Goal: Transaction & Acquisition: Purchase product/service

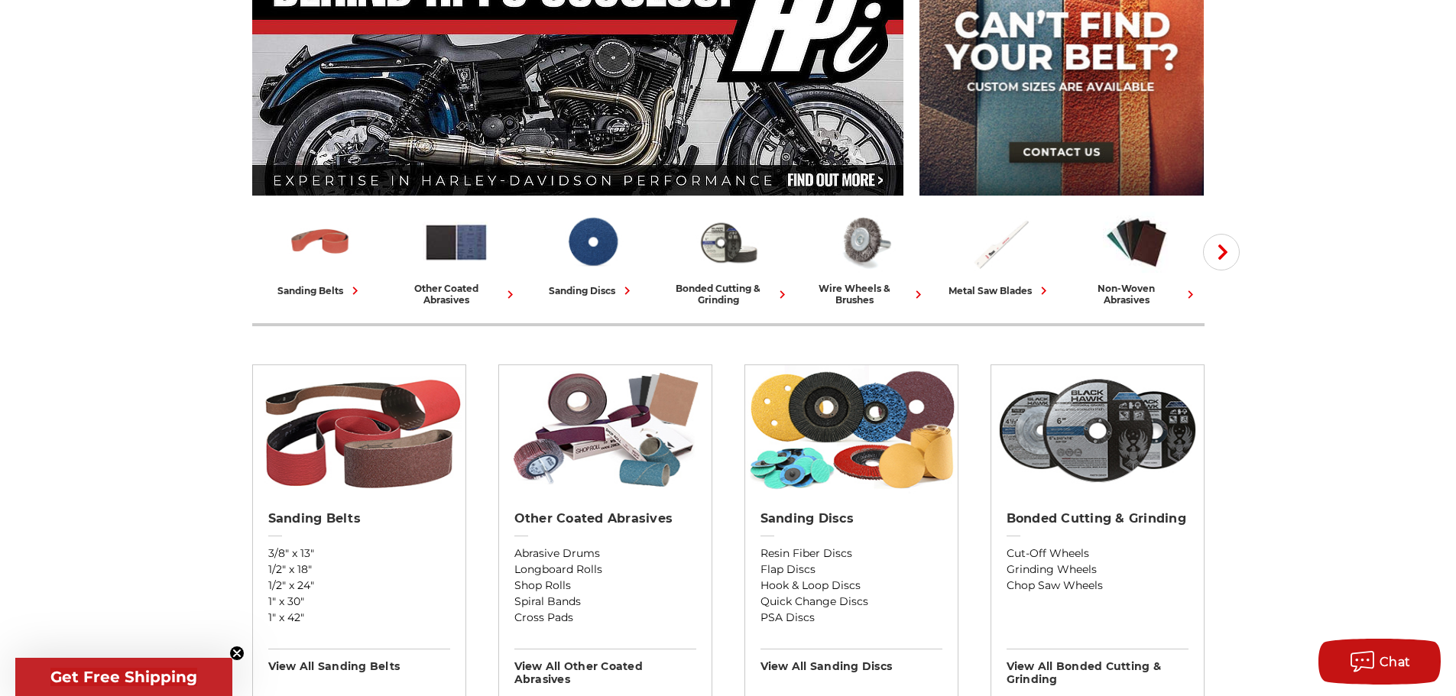
scroll to position [357, 0]
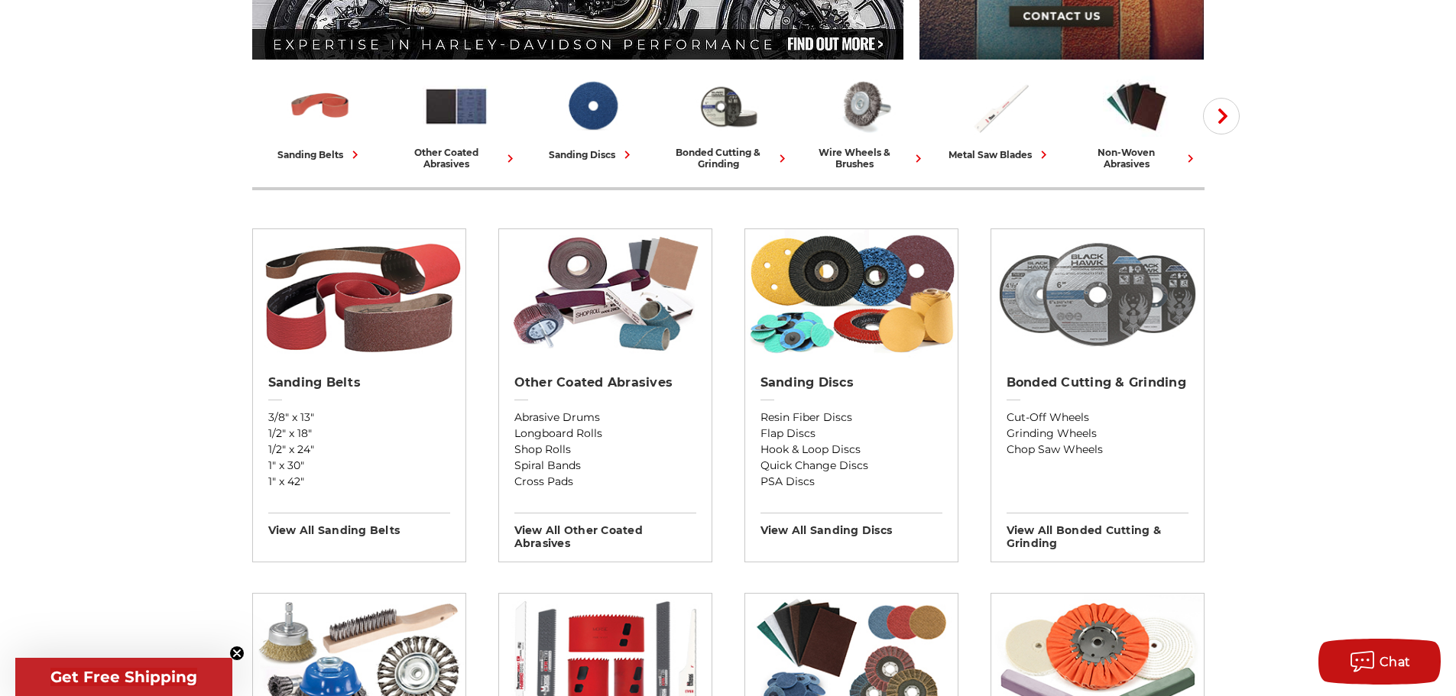
click at [1115, 342] on img at bounding box center [1098, 294] width 213 height 130
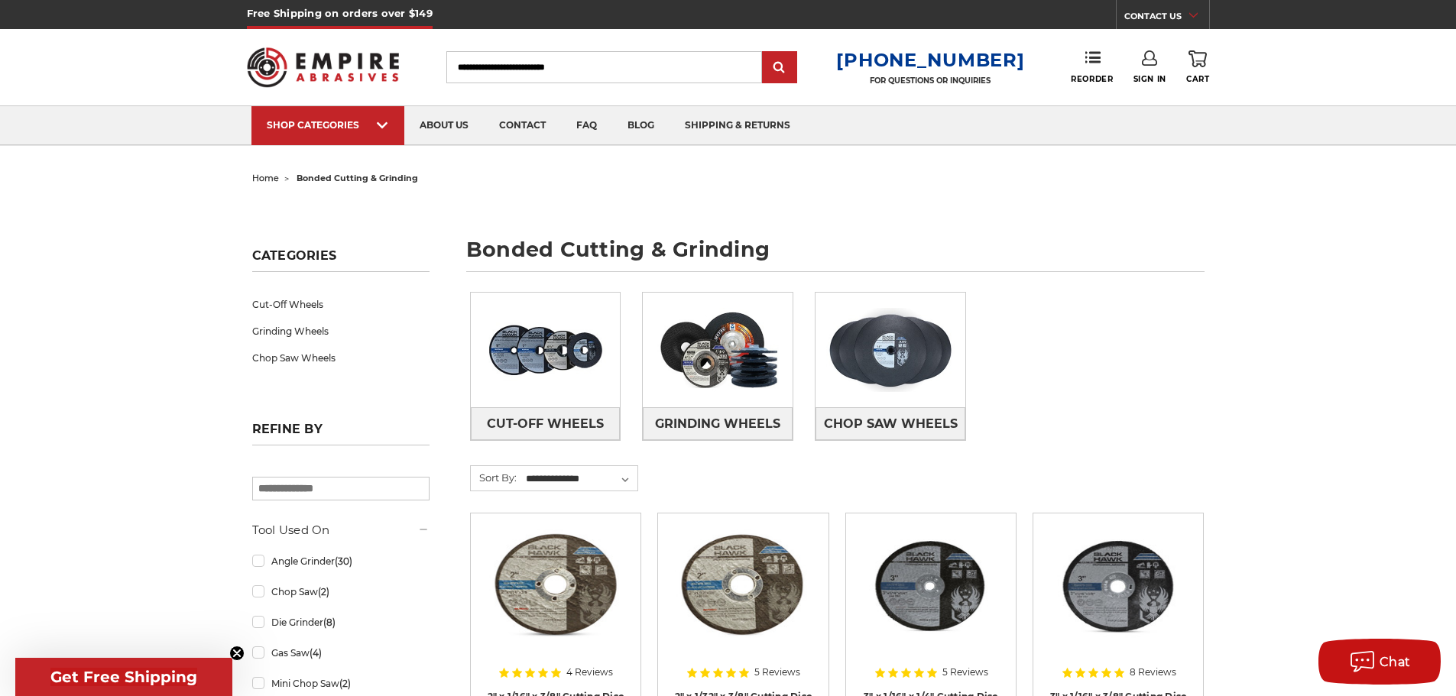
scroll to position [178, 0]
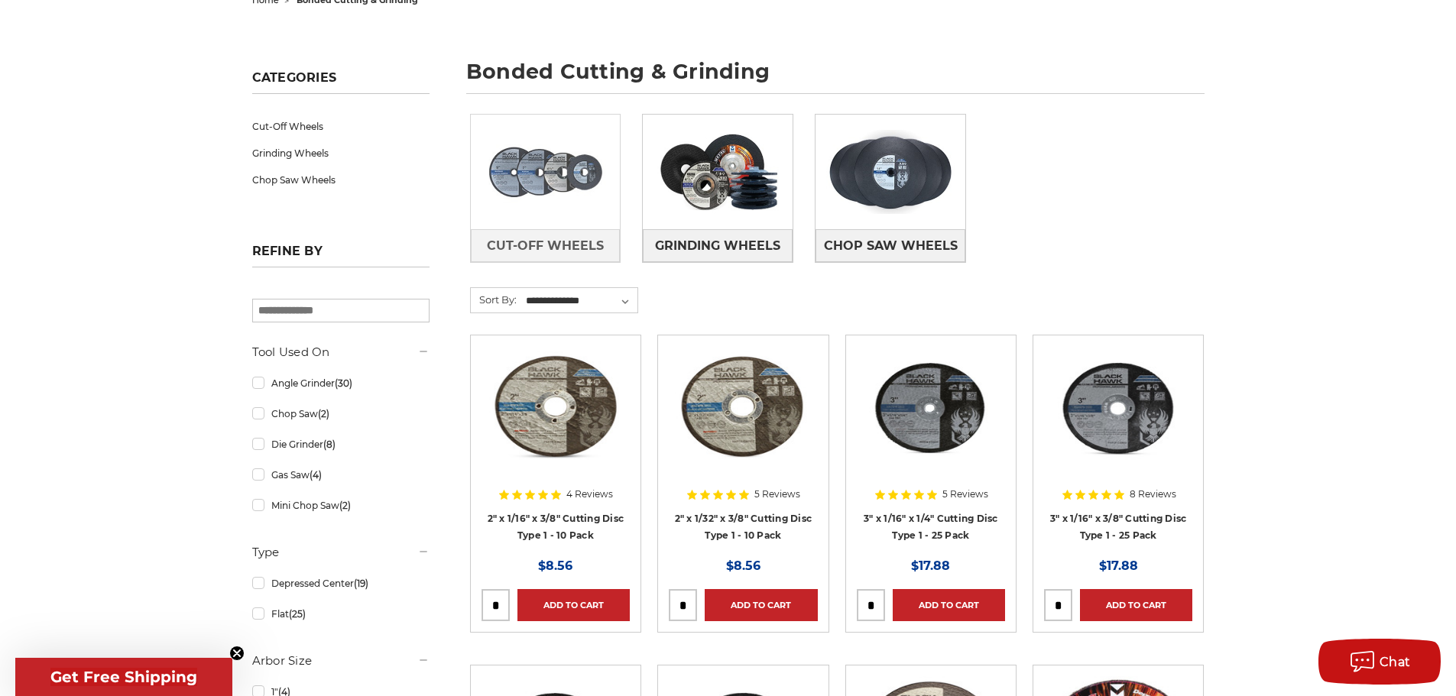
click at [559, 180] on img at bounding box center [546, 171] width 150 height 105
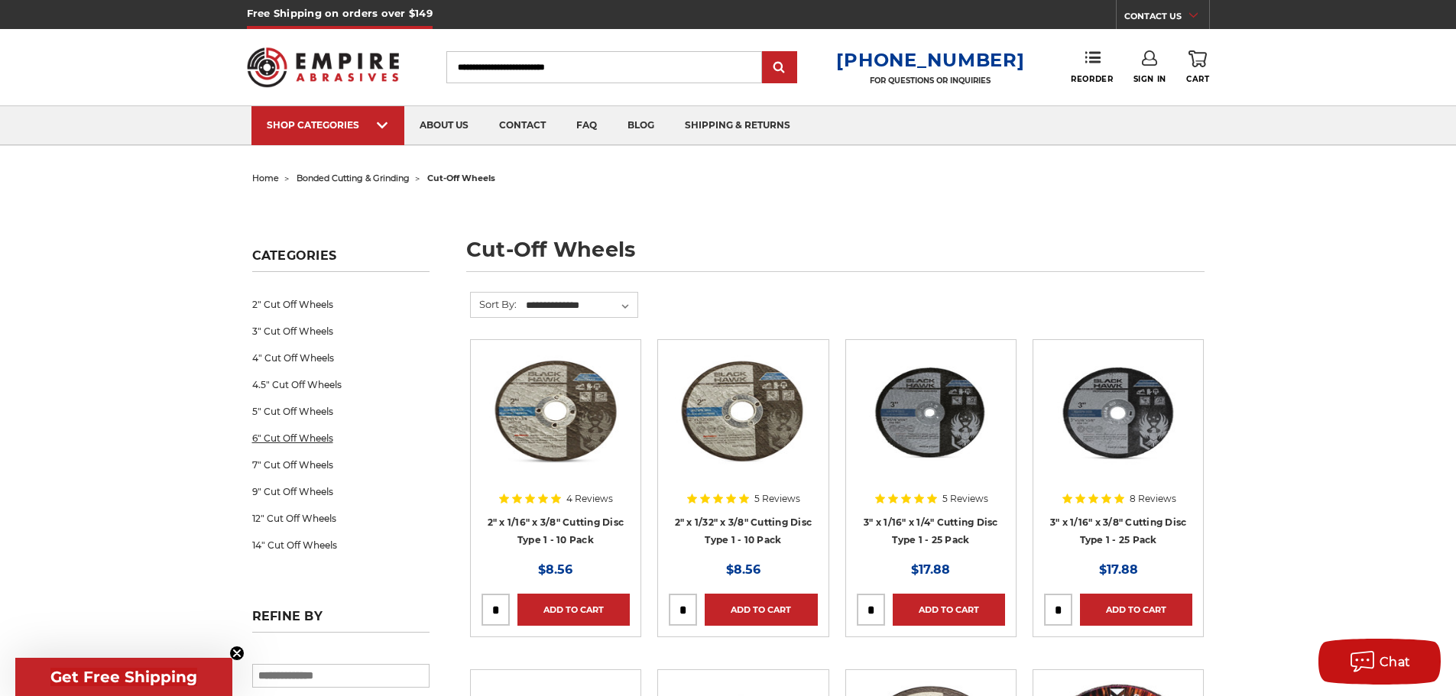
click at [346, 447] on link "6" Cut Off Wheels" at bounding box center [340, 438] width 177 height 27
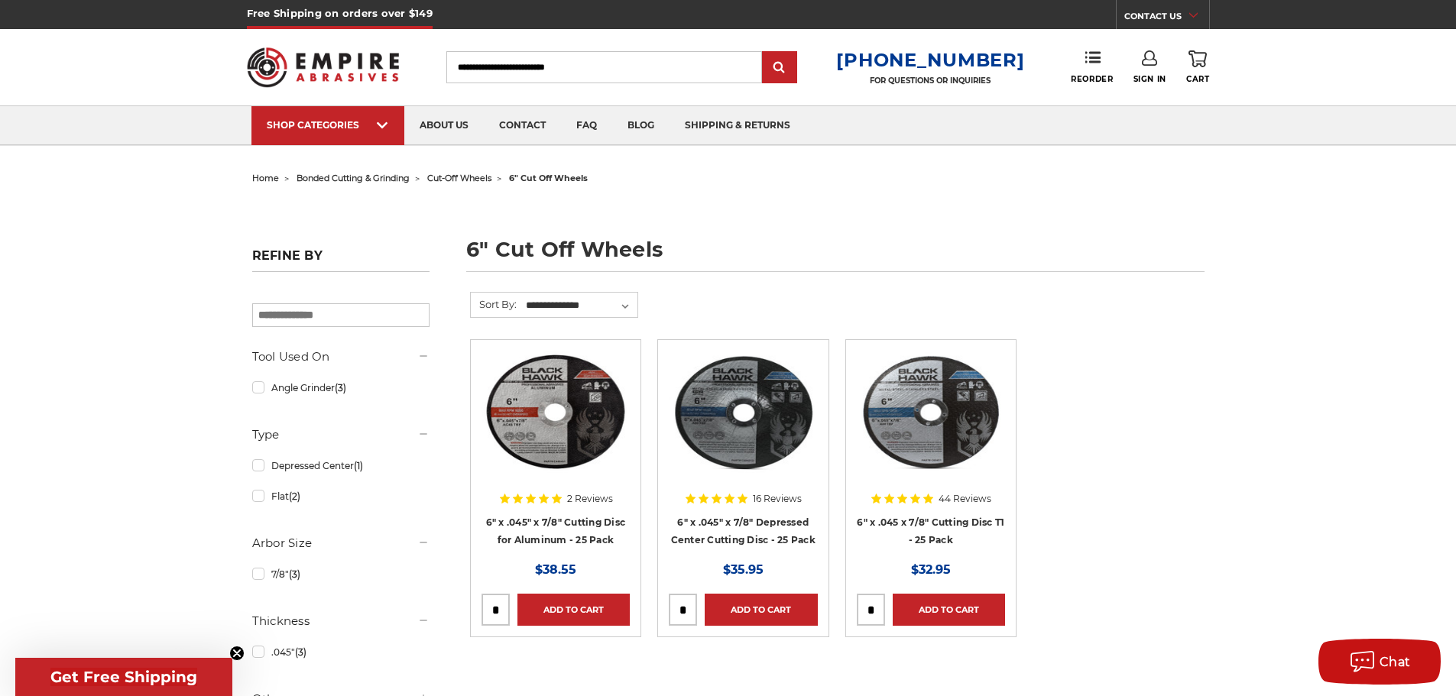
click at [873, 612] on input "tel" at bounding box center [871, 610] width 27 height 31
type input "*"
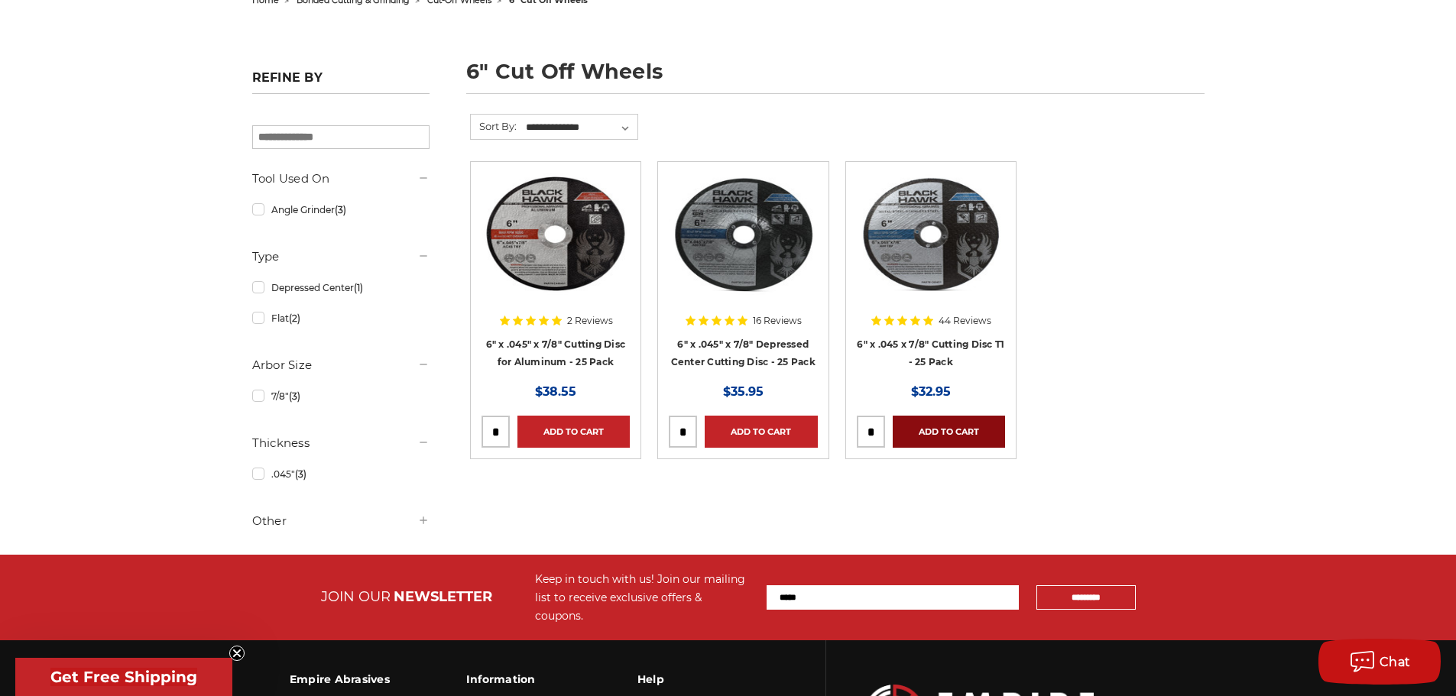
click at [954, 437] on link "Add to Cart" at bounding box center [949, 432] width 112 height 32
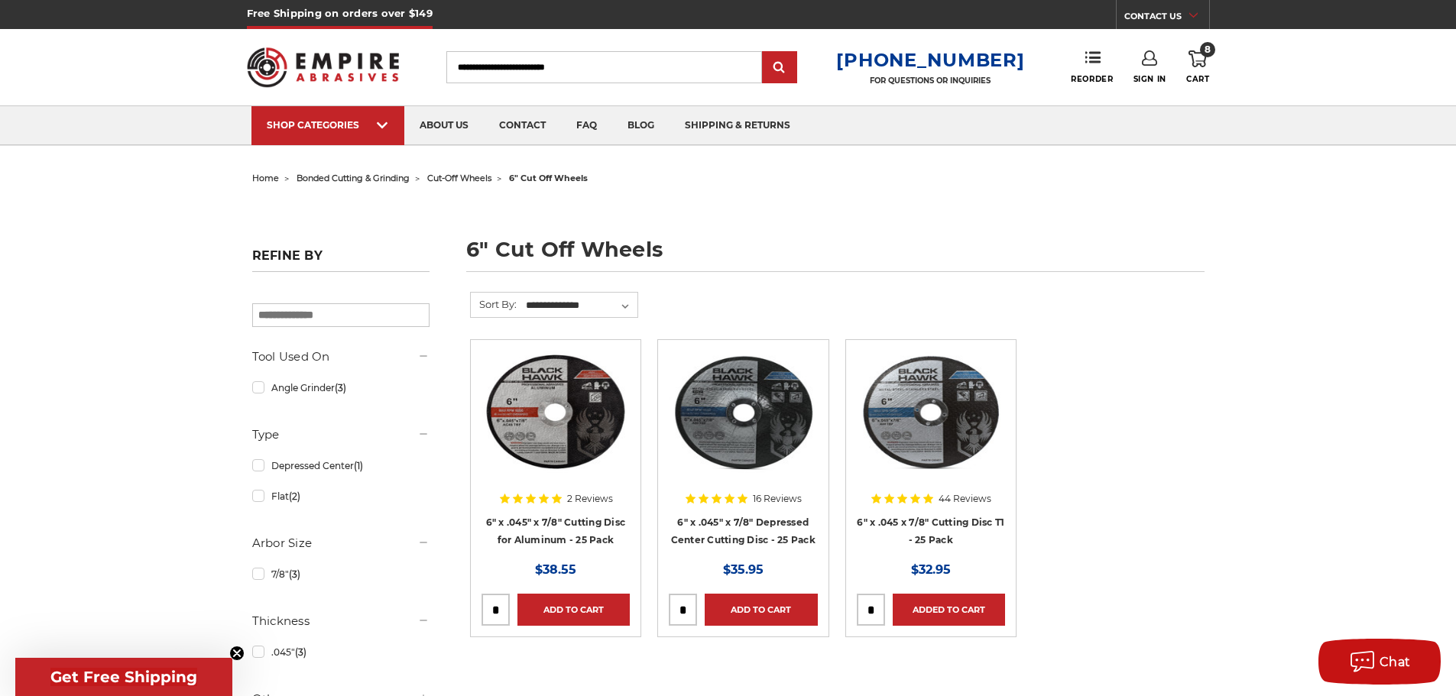
click at [1200, 67] on link "8 Cart" at bounding box center [1197, 67] width 23 height 34
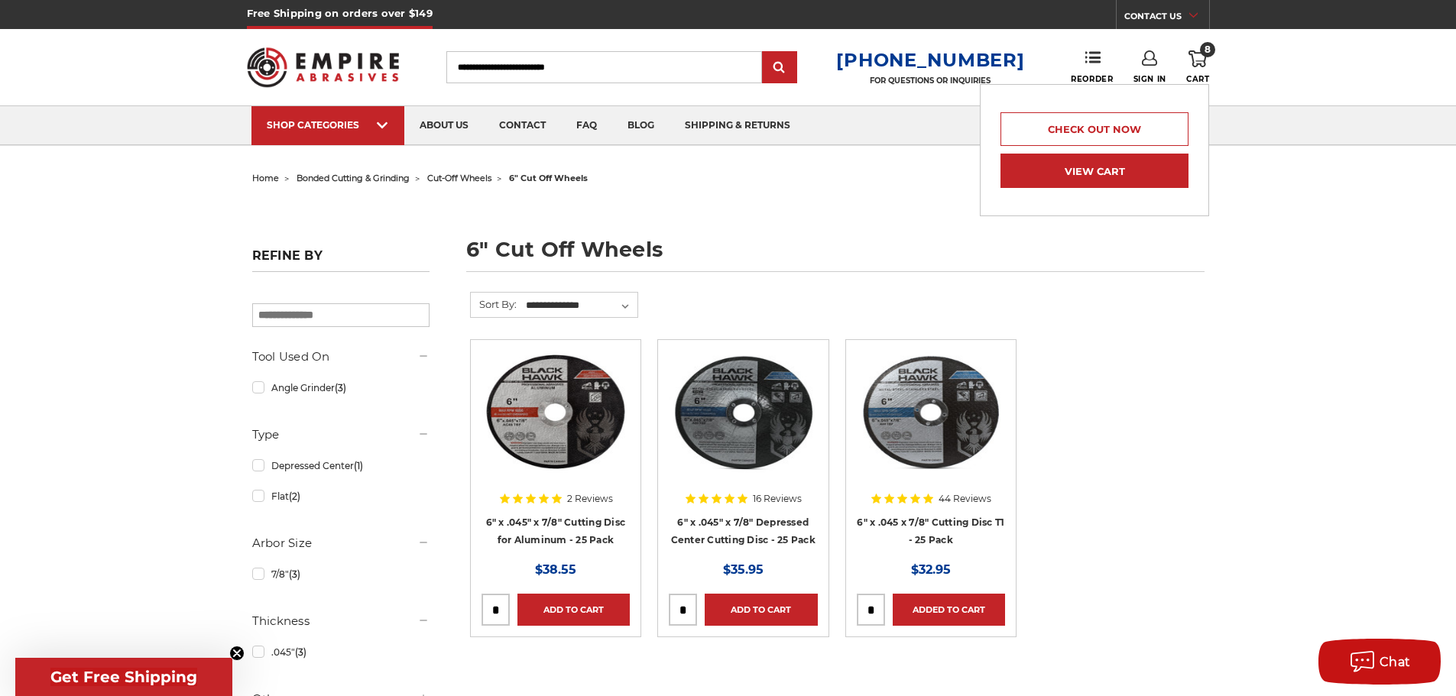
click at [1093, 180] on link "View Cart" at bounding box center [1095, 171] width 188 height 34
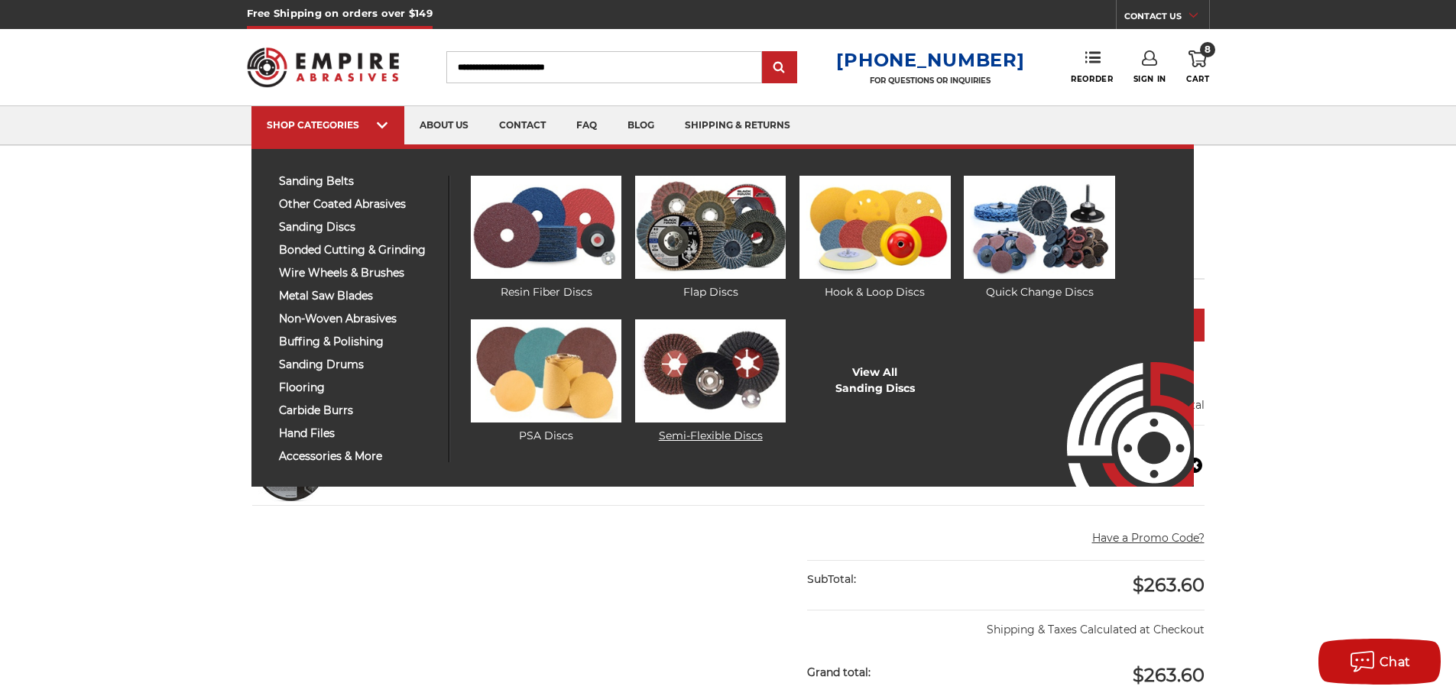
click at [734, 375] on img at bounding box center [710, 371] width 151 height 103
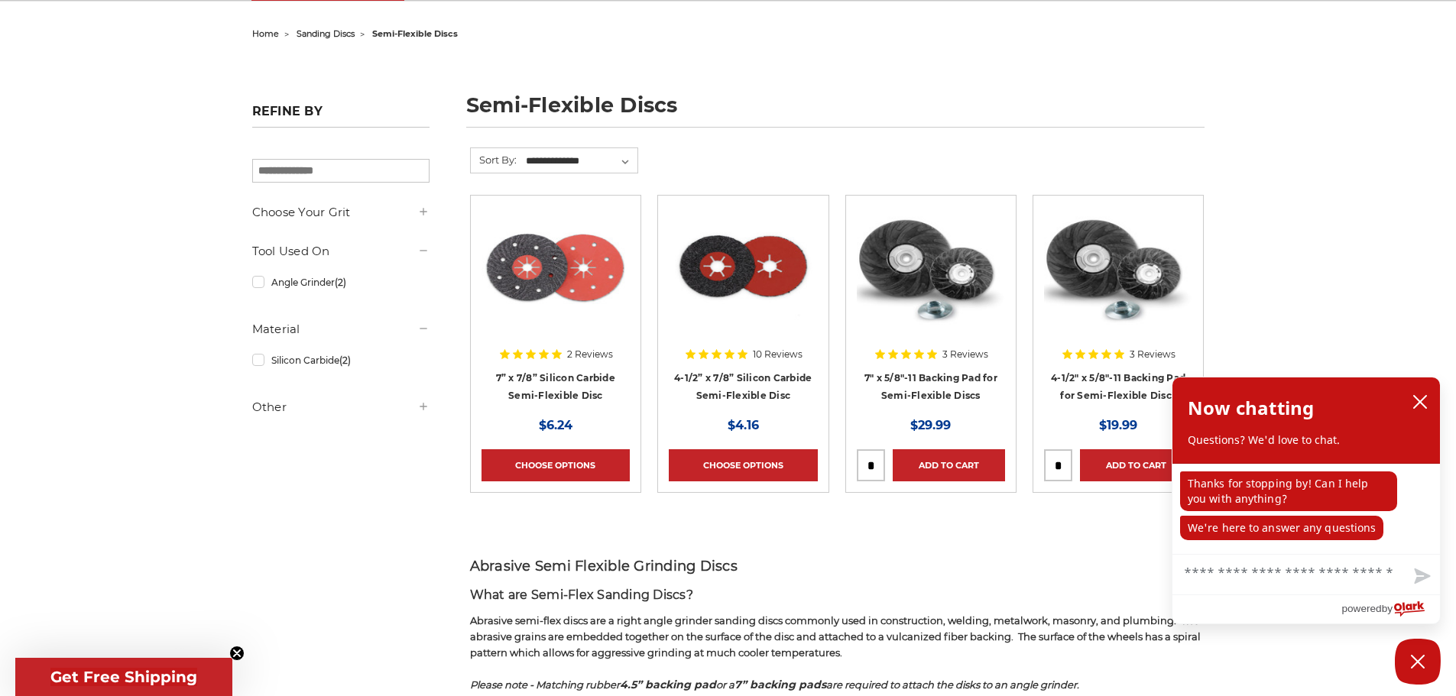
scroll to position [178, 0]
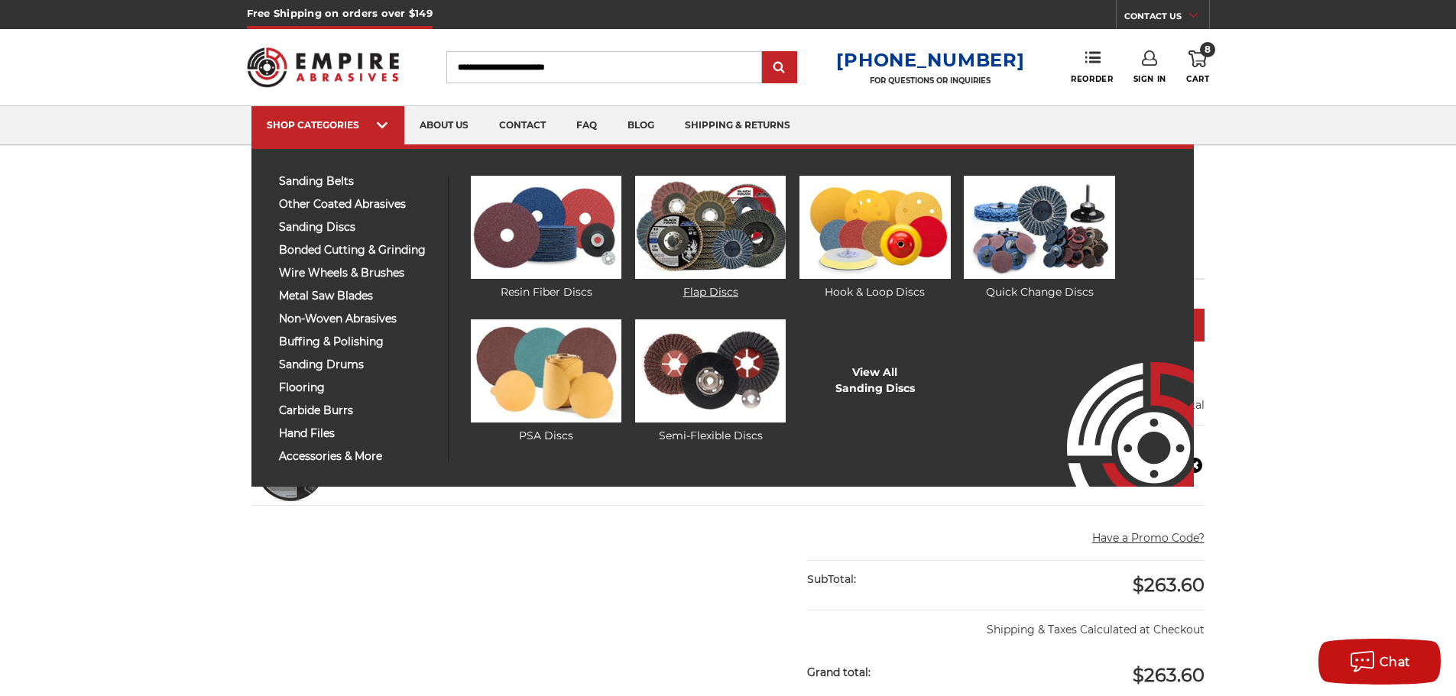
click at [735, 225] on img at bounding box center [710, 227] width 151 height 103
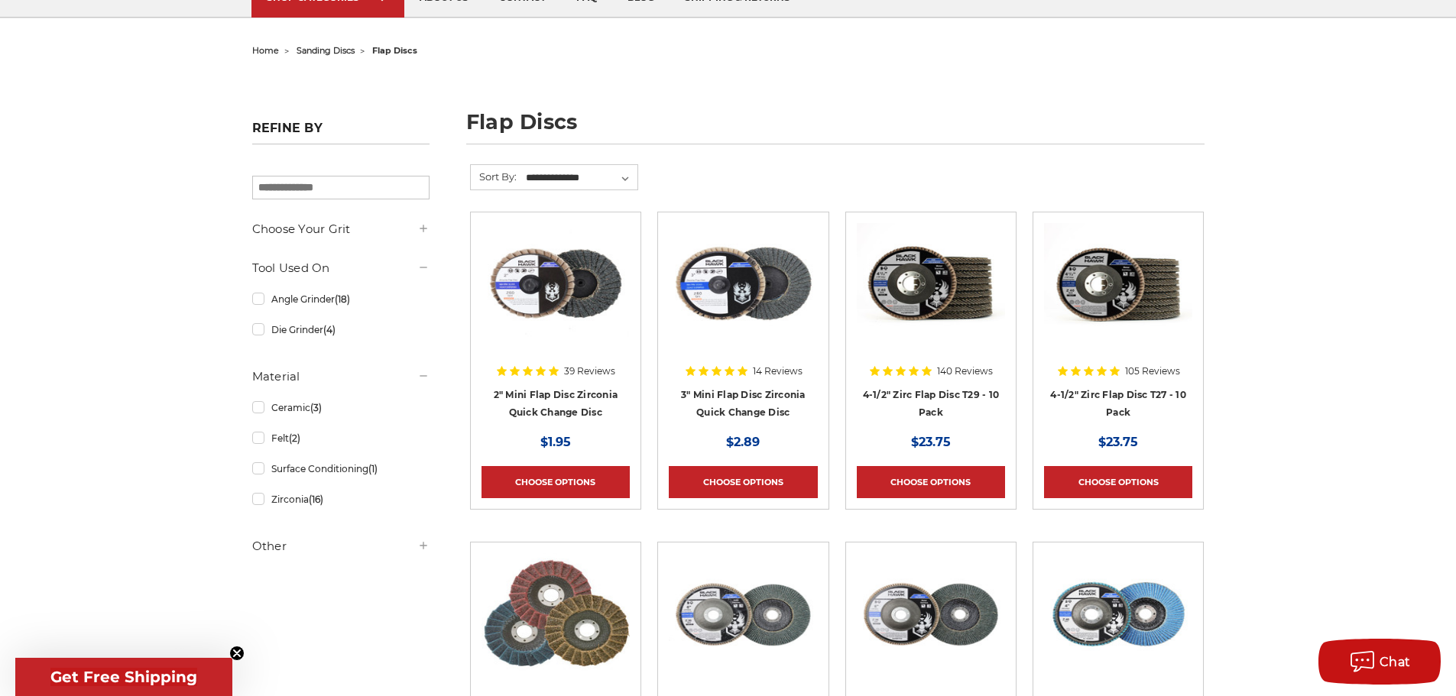
scroll to position [178, 0]
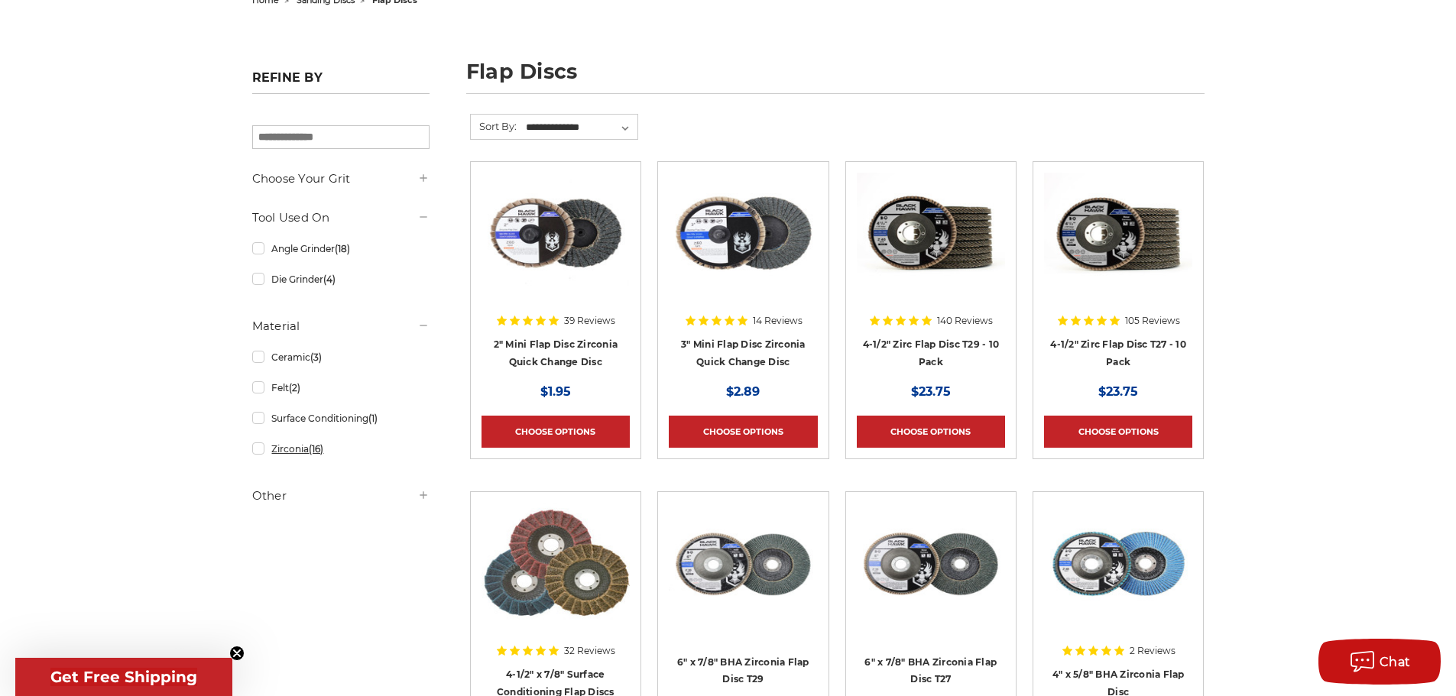
click at [261, 454] on link "Zirconia (16)" at bounding box center [340, 449] width 177 height 27
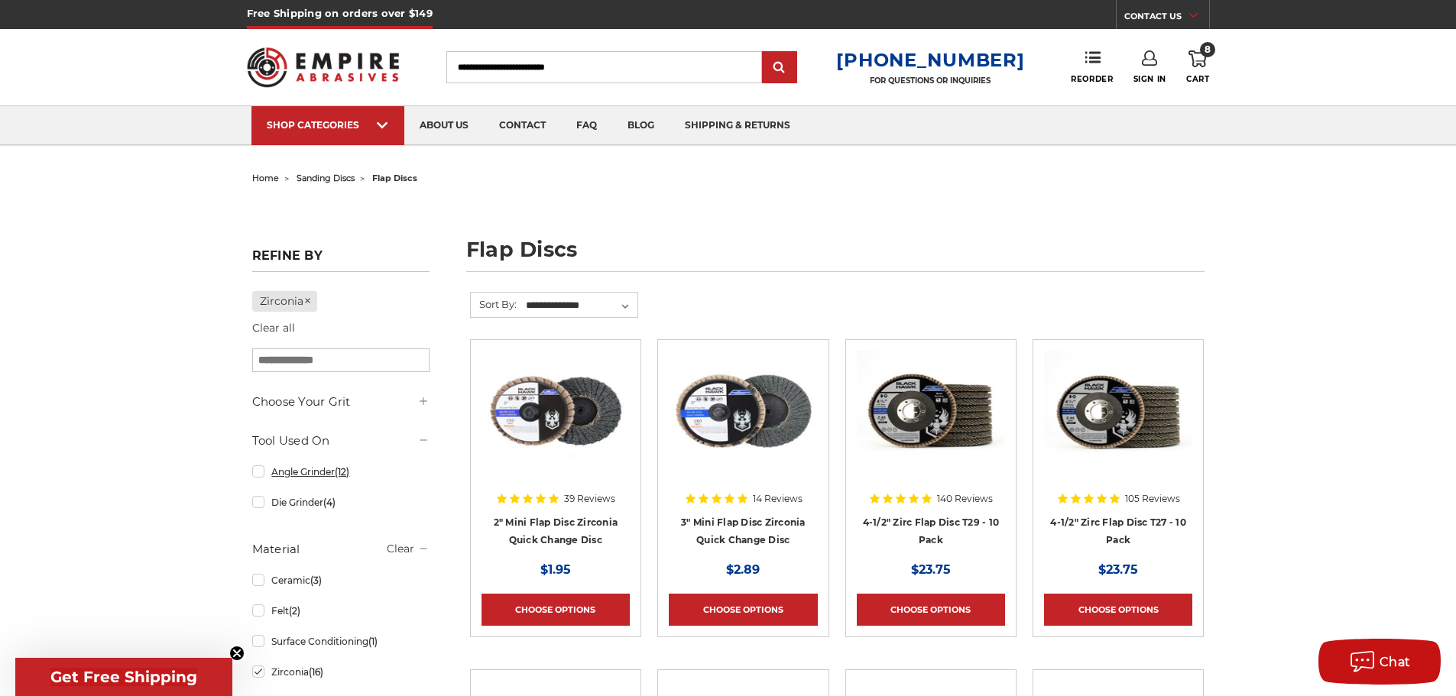
scroll to position [179, 0]
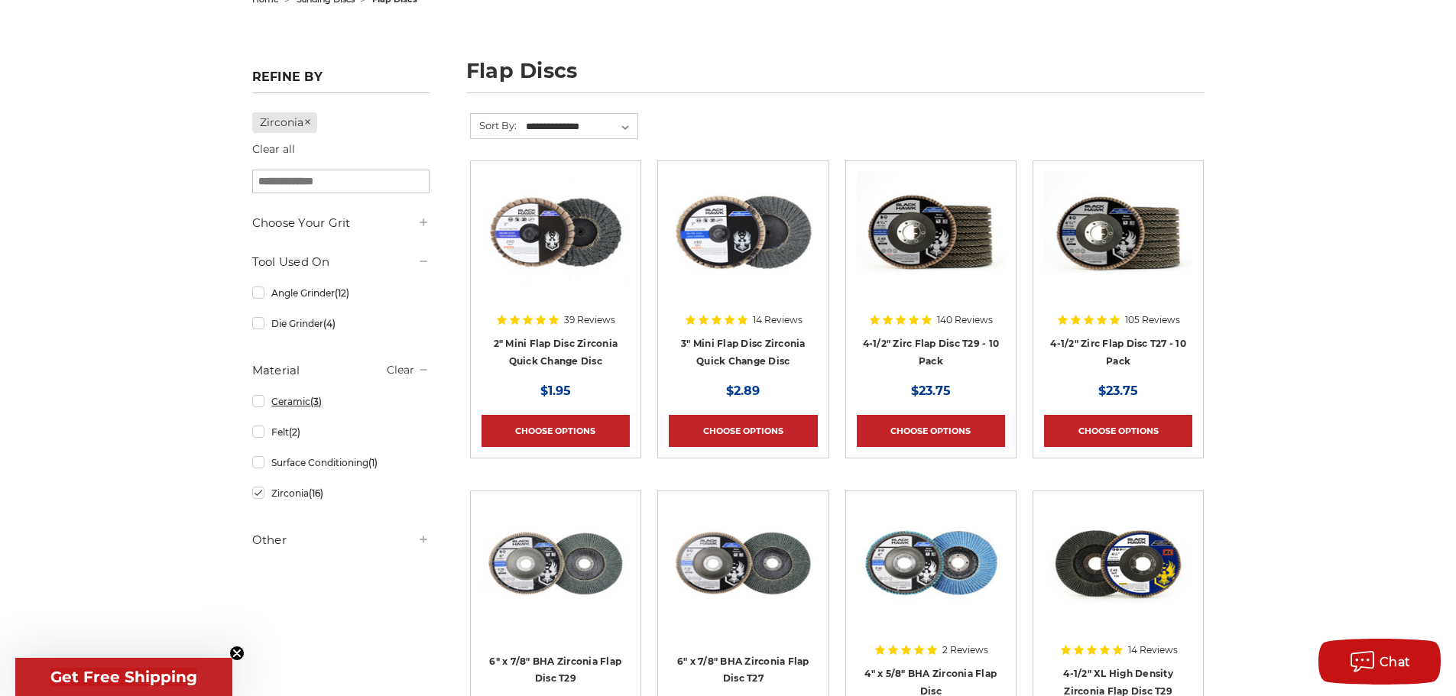
click at [261, 401] on link "Ceramic (3)" at bounding box center [340, 401] width 177 height 27
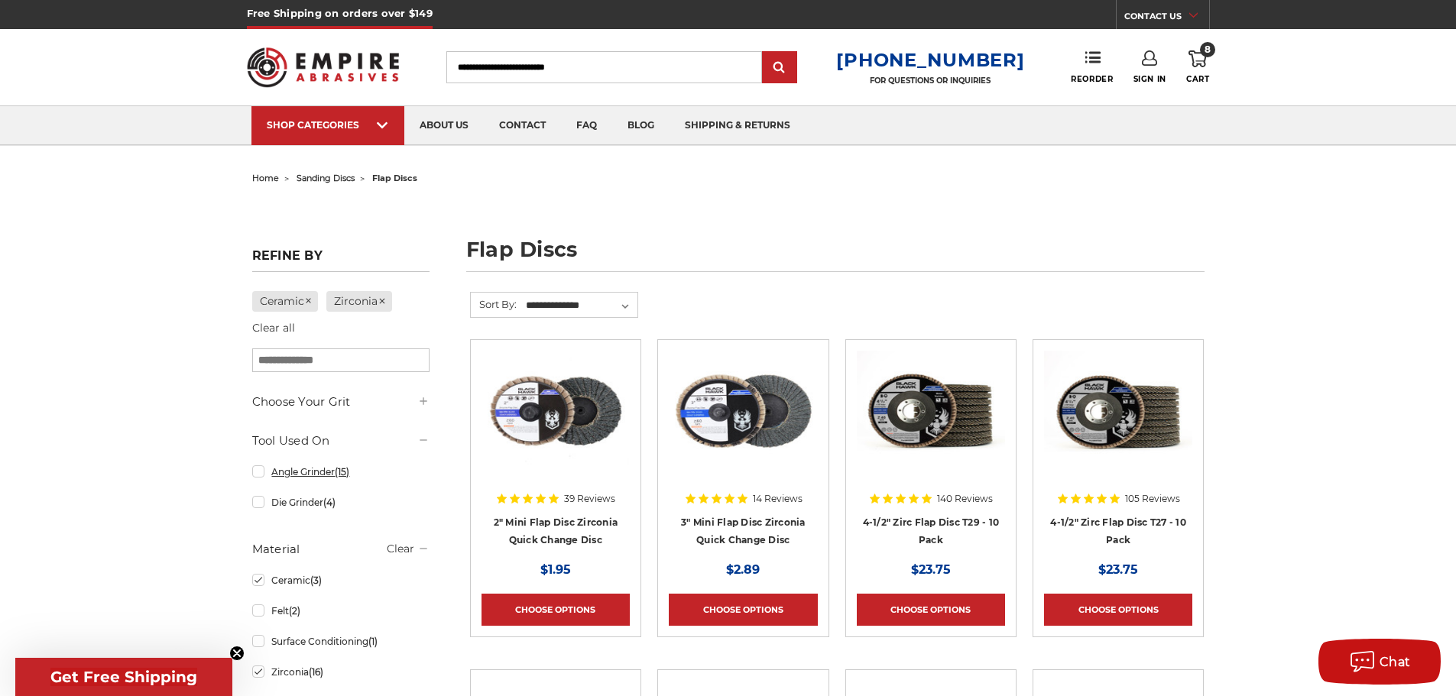
click at [255, 479] on link "Angle Grinder (15)" at bounding box center [340, 472] width 177 height 27
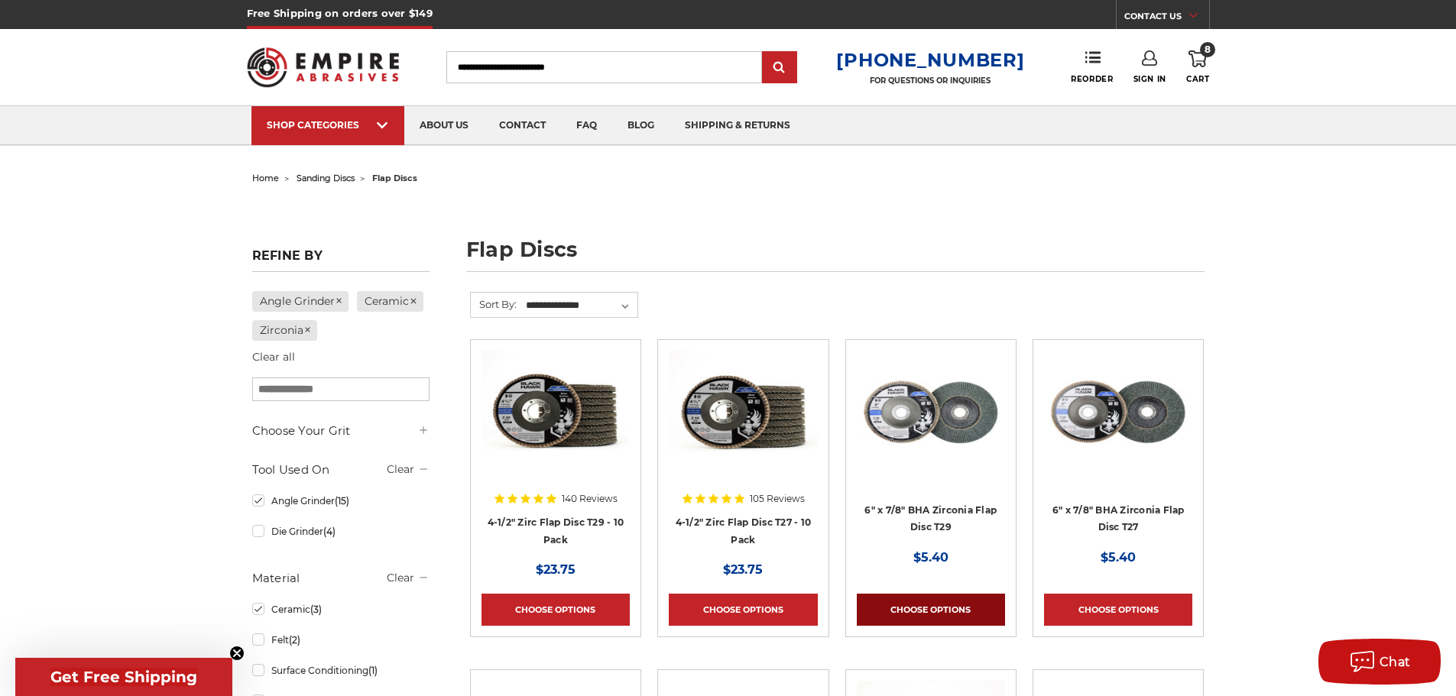
click at [956, 608] on link "Choose Options" at bounding box center [931, 610] width 148 height 32
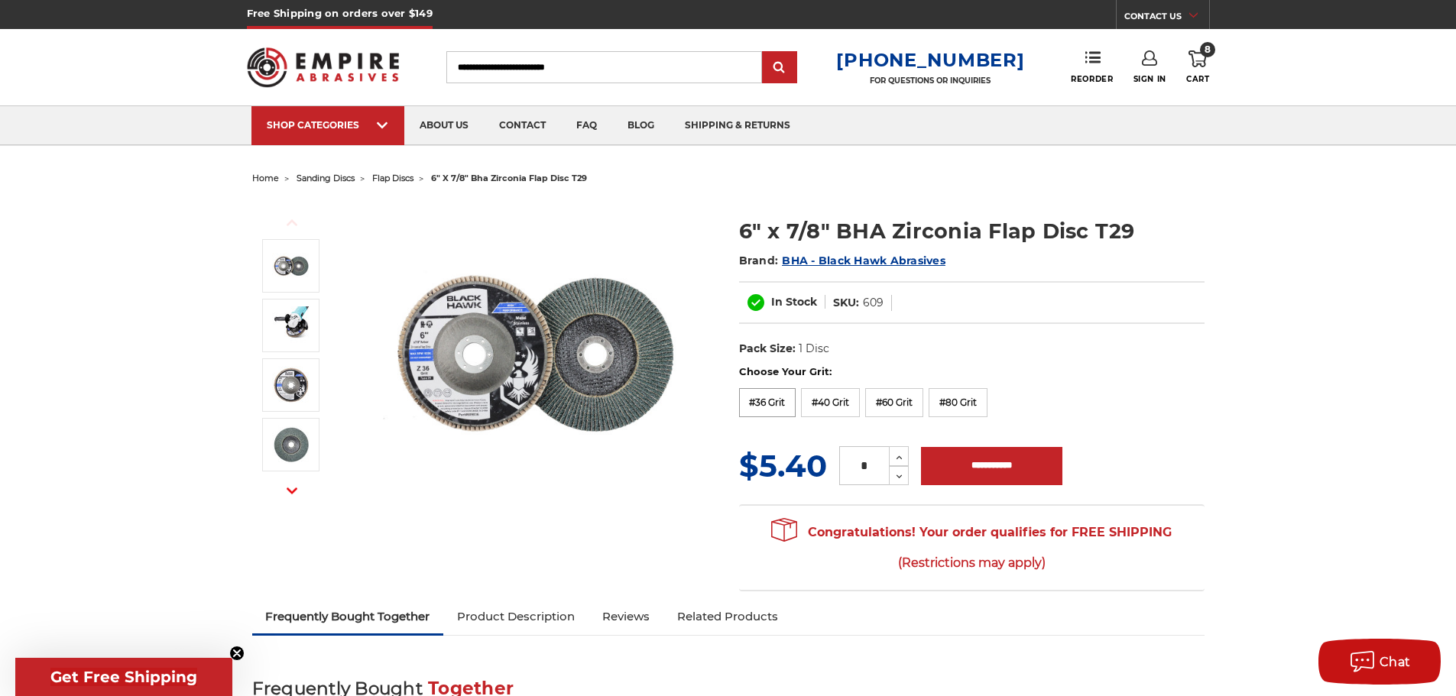
click at [788, 411] on label "#36 Grit" at bounding box center [767, 402] width 57 height 29
click at [900, 454] on icon at bounding box center [899, 458] width 11 height 14
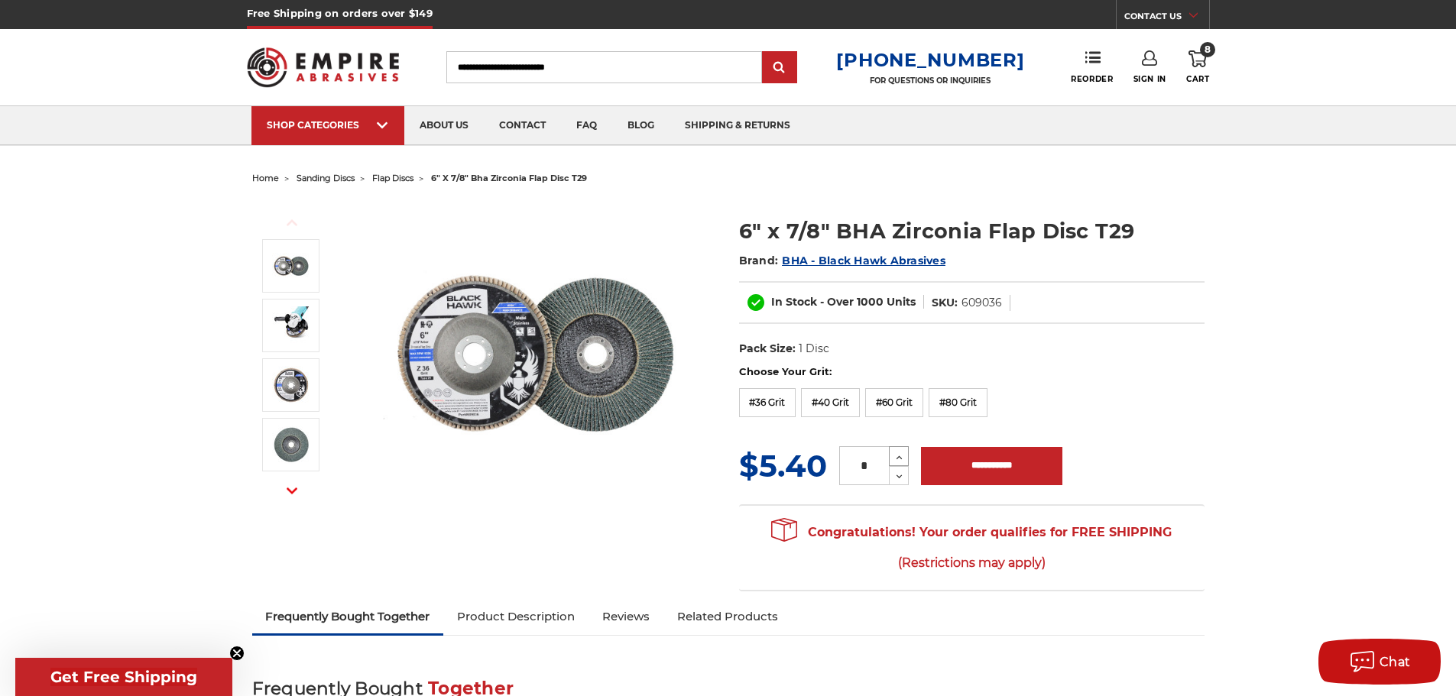
click at [900, 454] on icon at bounding box center [899, 458] width 11 height 14
type input "*"
click at [1021, 469] on input "**********" at bounding box center [991, 466] width 141 height 38
type input "**********"
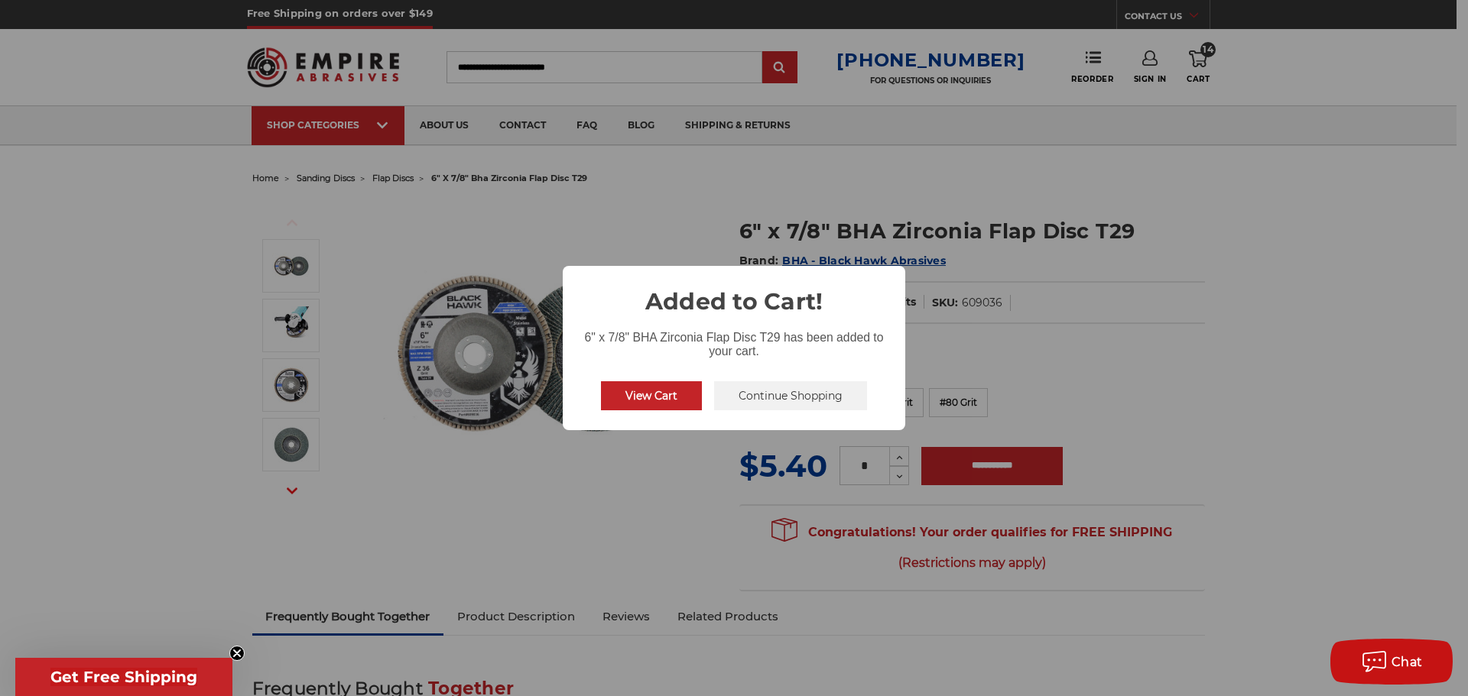
click at [779, 396] on div "× Added to Cart! 6" x 7/8" BHA Zirconia Flap Disc T29 has been added to your ca…" at bounding box center [734, 348] width 1468 height 696
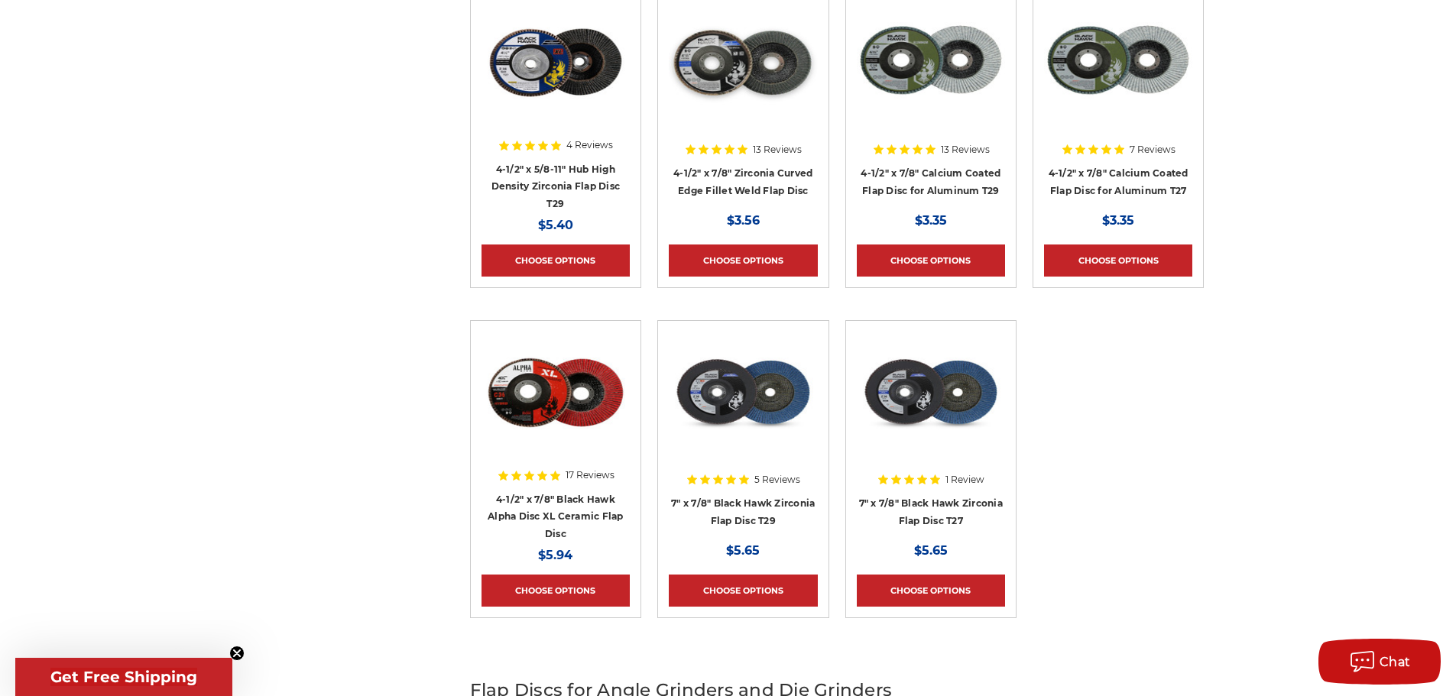
scroll to position [1070, 0]
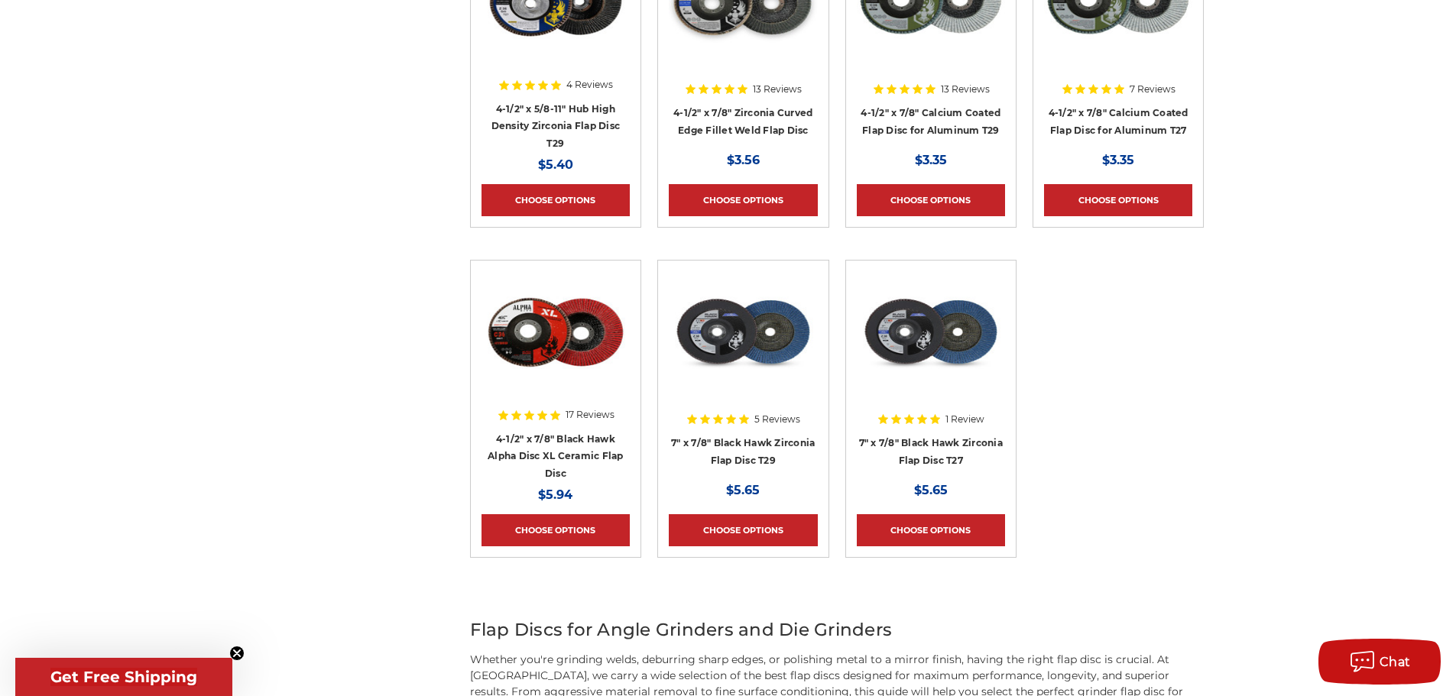
click at [940, 341] on img at bounding box center [931, 332] width 148 height 122
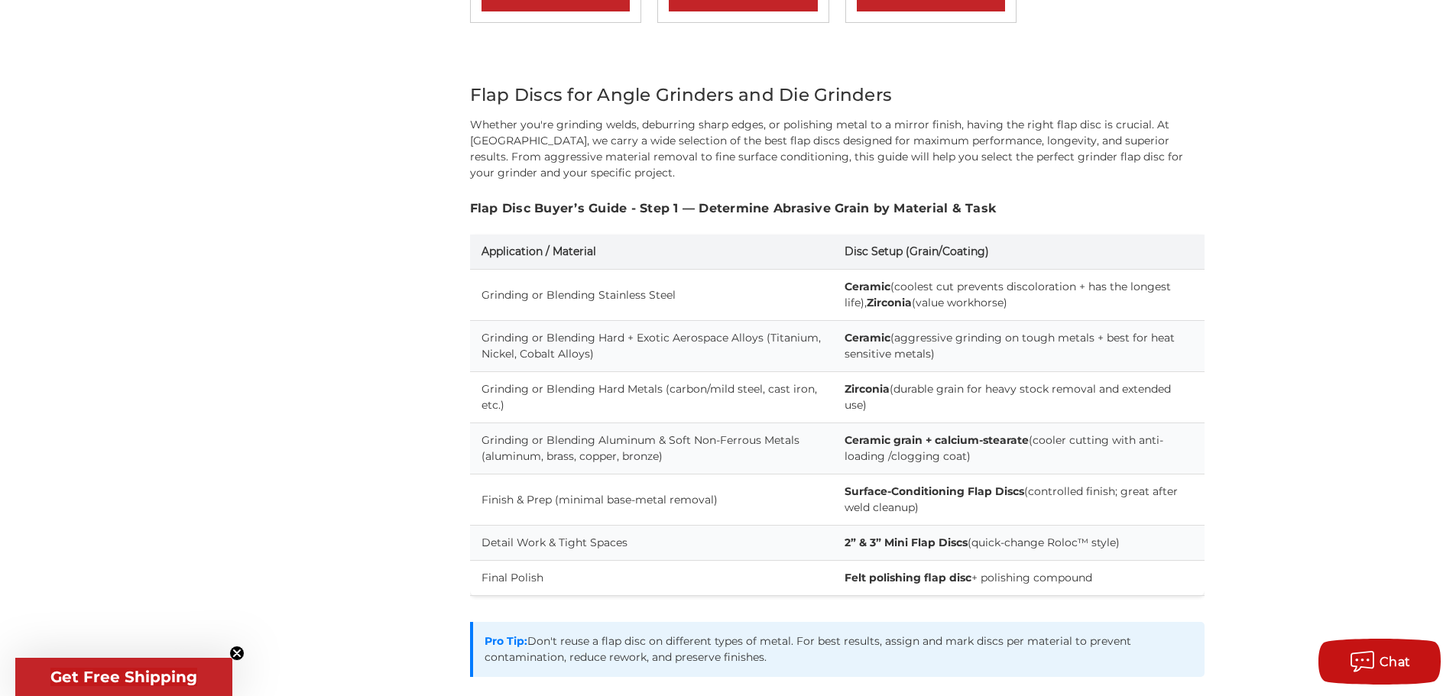
scroll to position [892, 0]
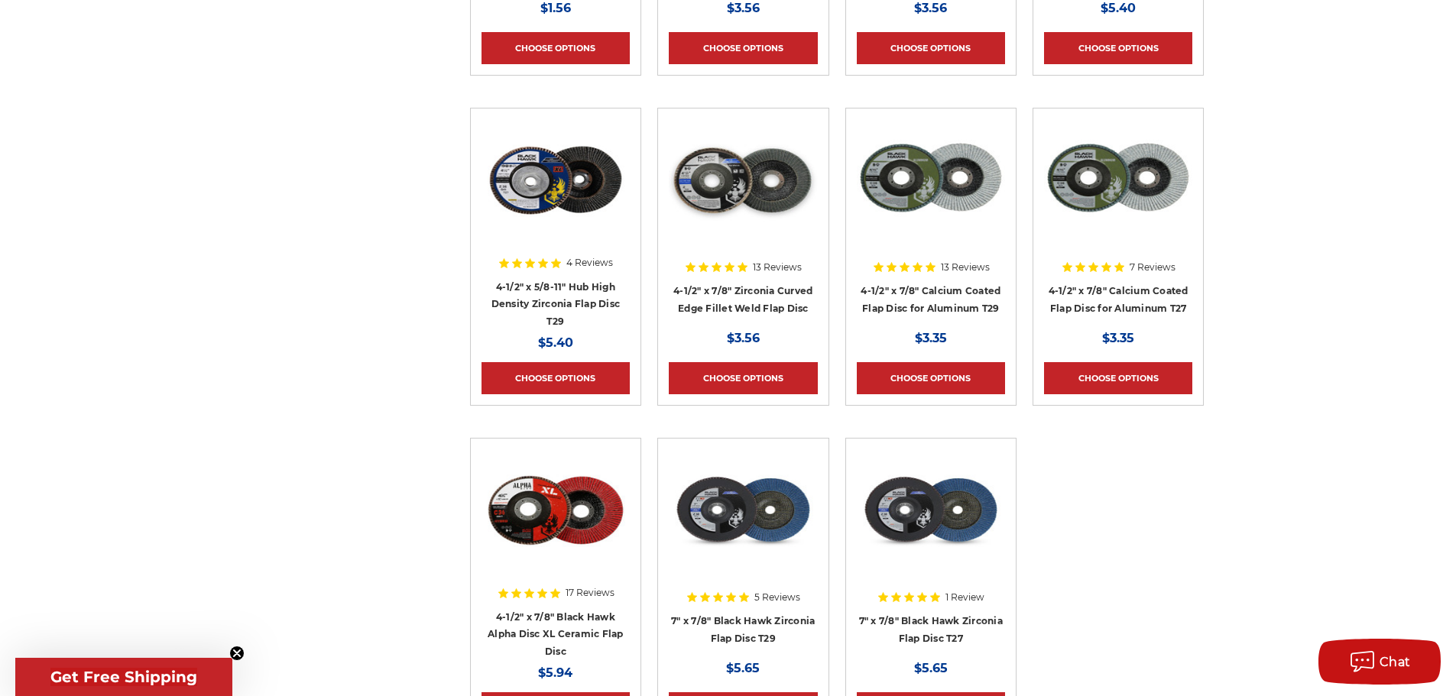
click at [797, 521] on img at bounding box center [743, 511] width 148 height 122
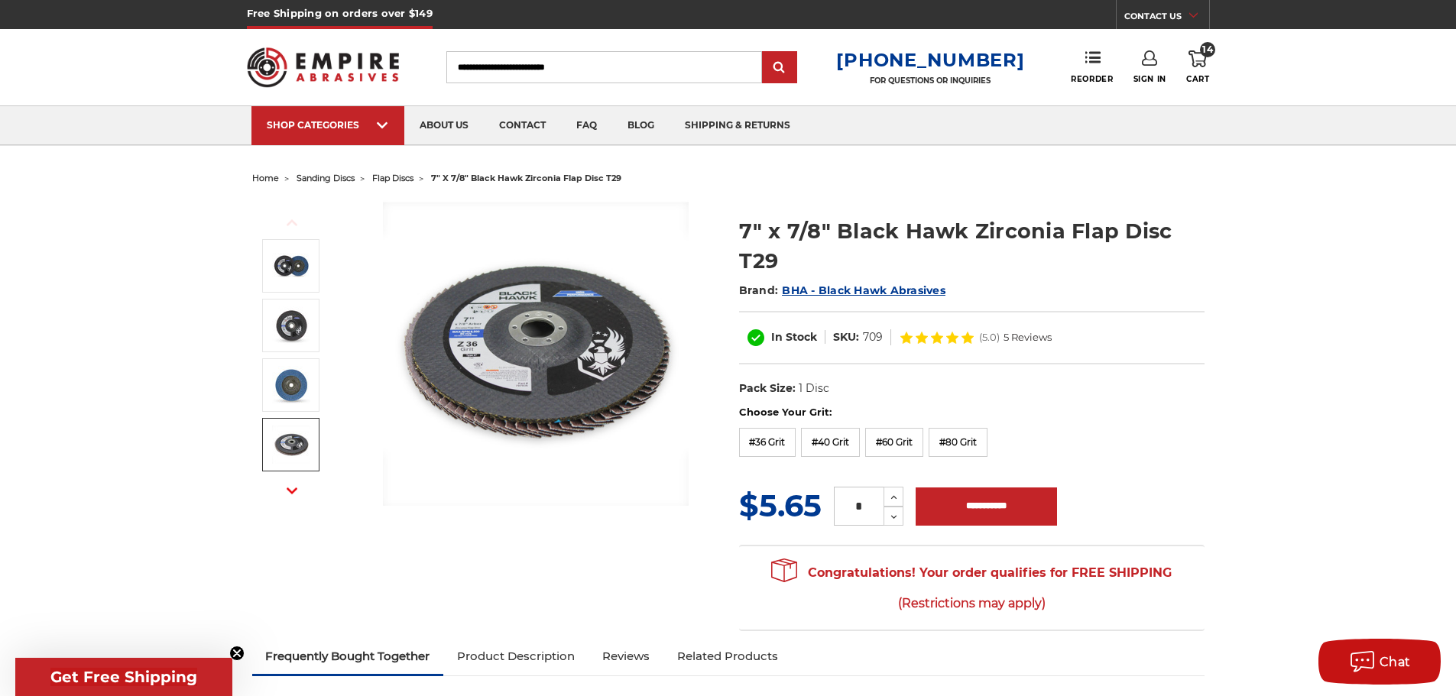
click at [291, 487] on icon "button" at bounding box center [292, 490] width 11 height 11
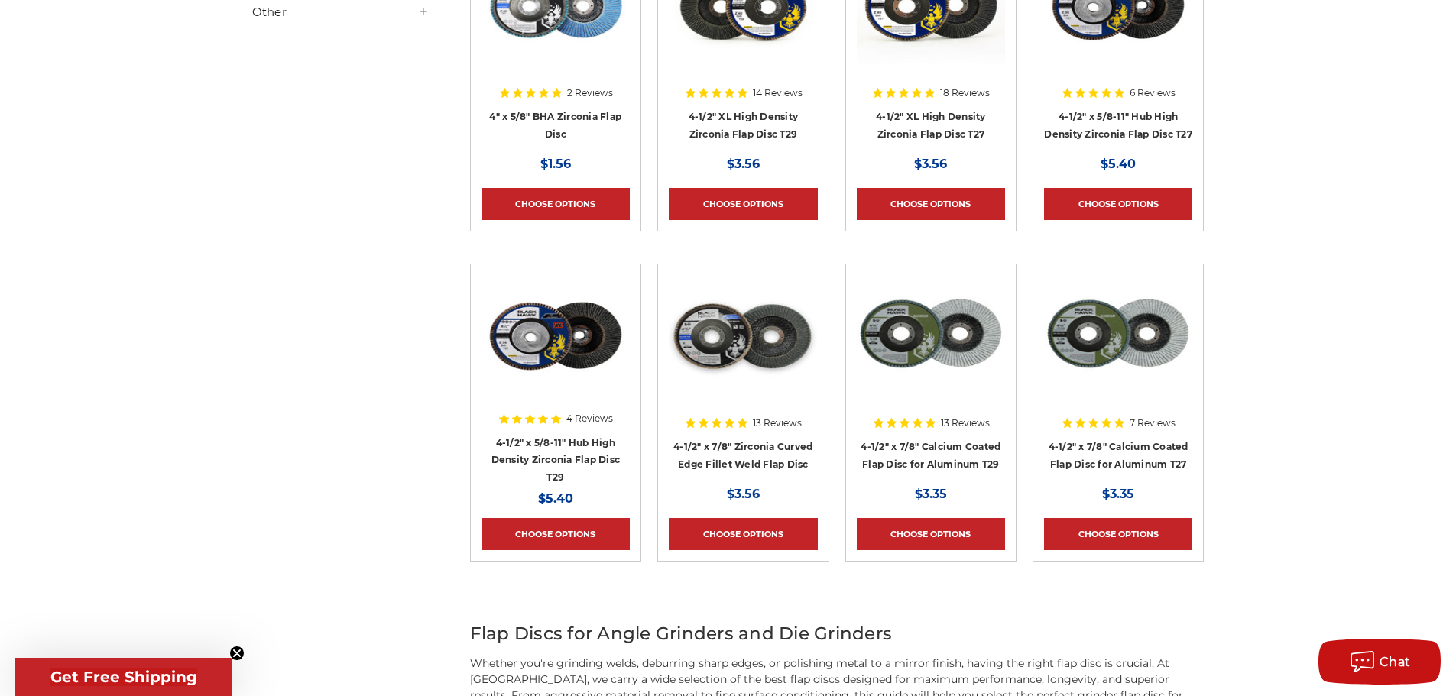
scroll to position [535, 0]
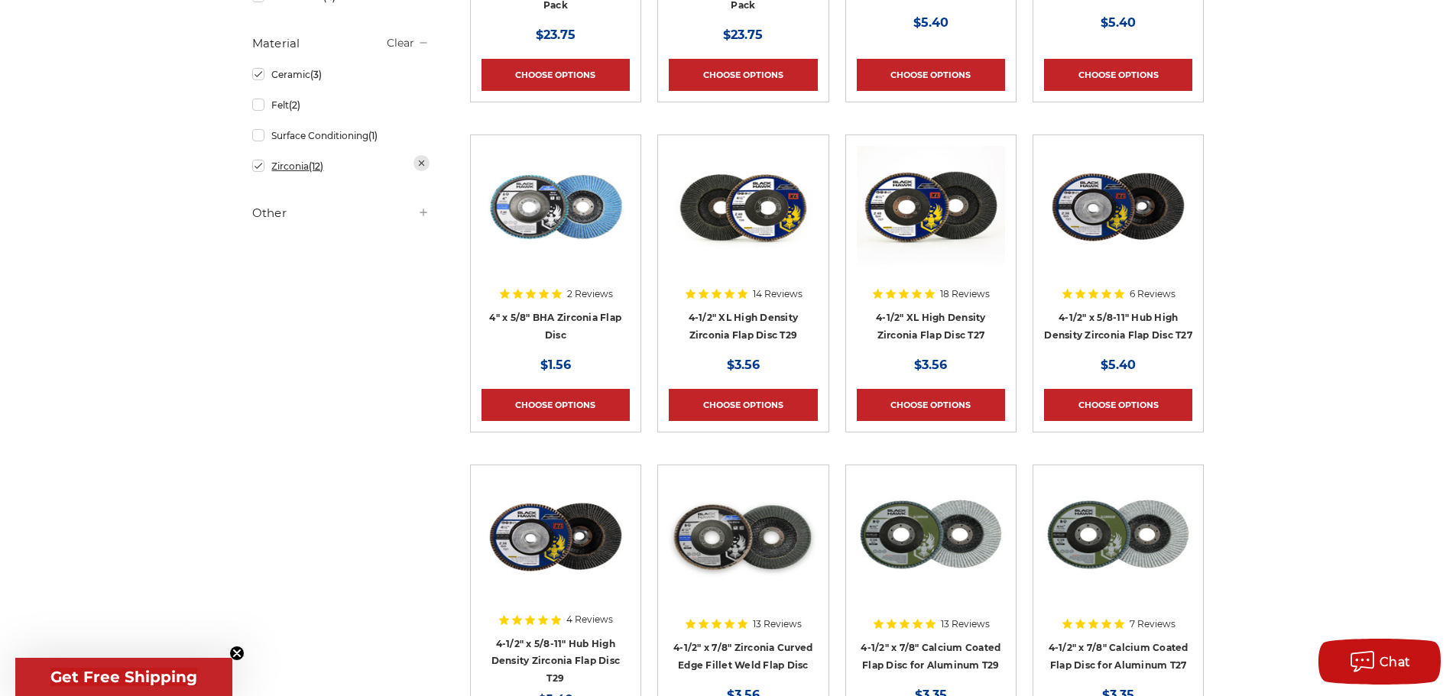
click at [255, 175] on link "Zirconia (12)" at bounding box center [340, 166] width 177 height 27
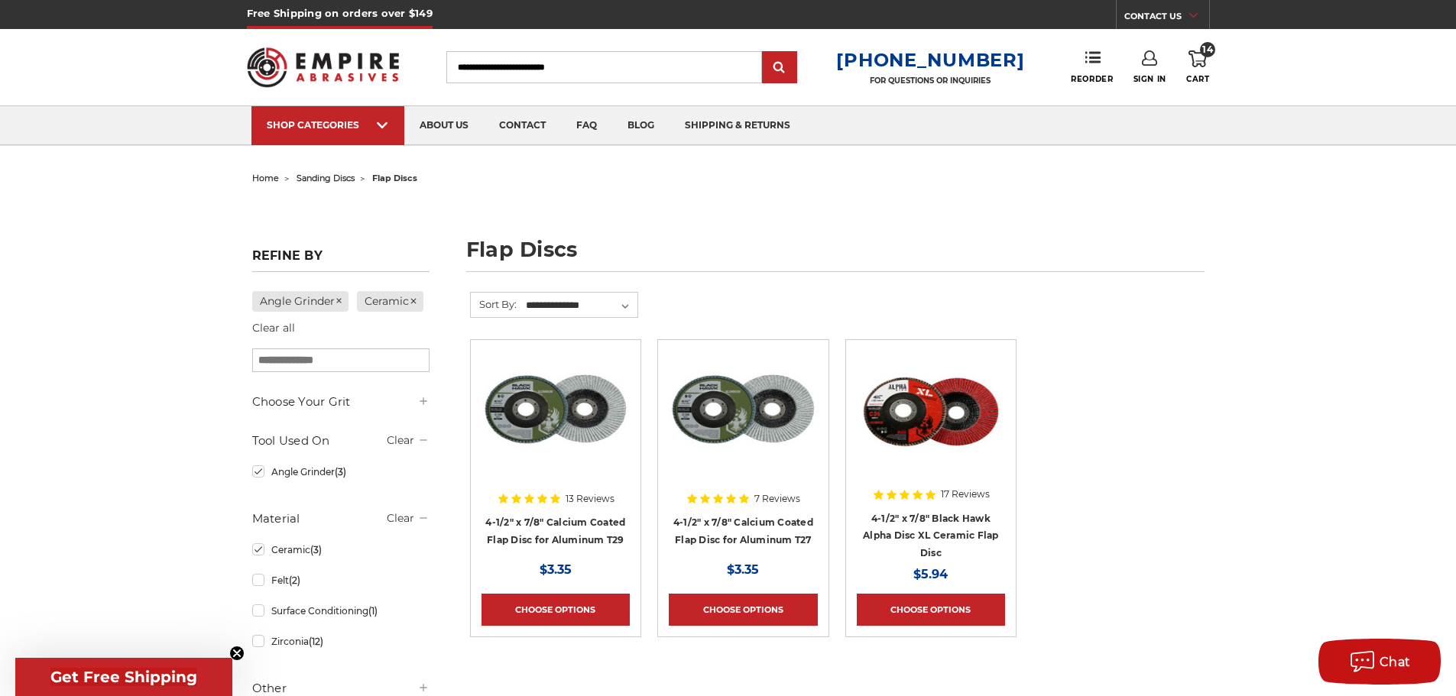
click at [914, 417] on img at bounding box center [931, 412] width 148 height 122
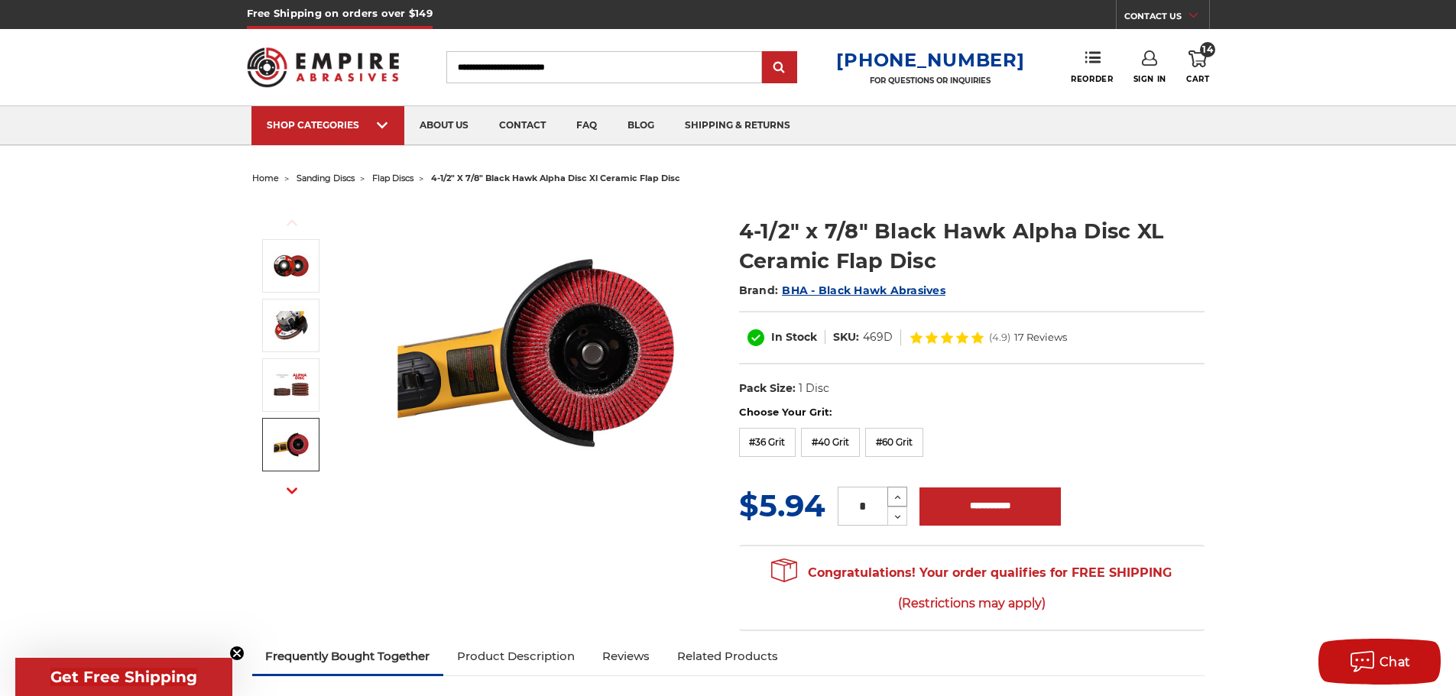
click at [897, 498] on icon at bounding box center [897, 498] width 11 height 14
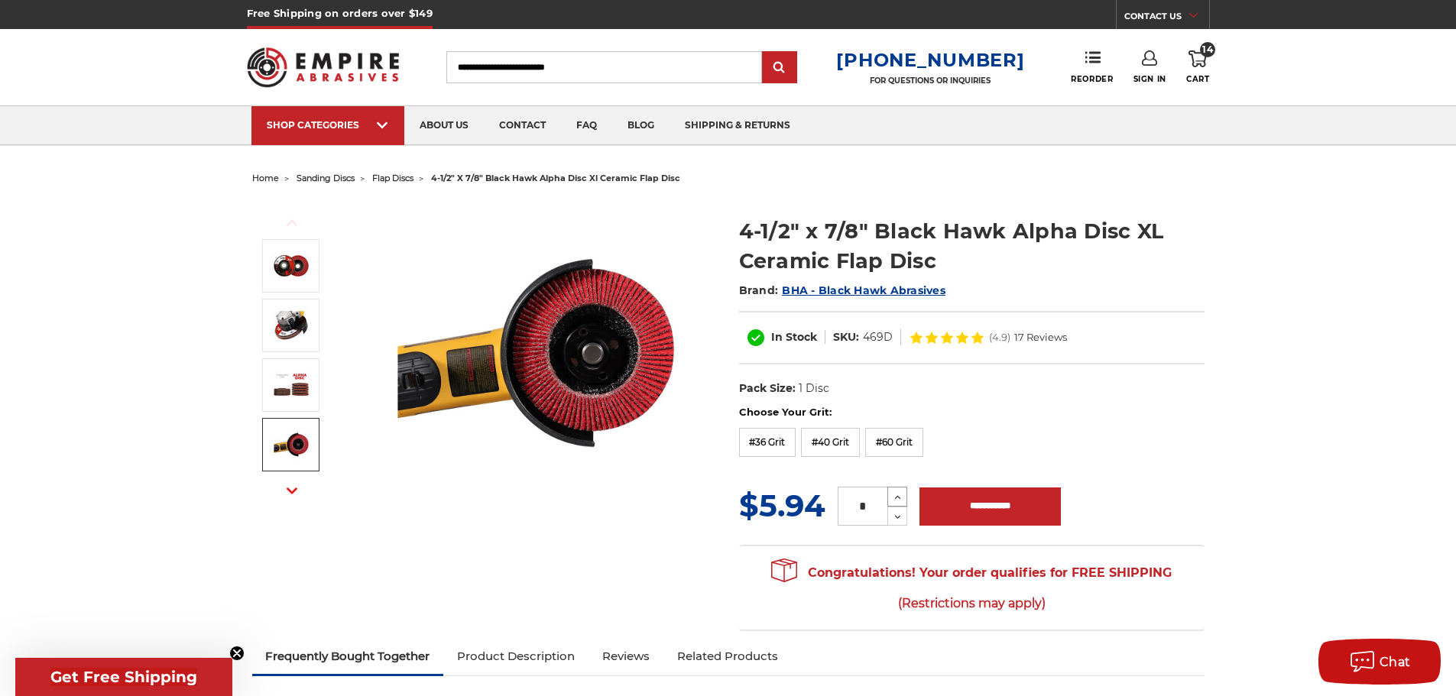
type input "*"
click at [981, 500] on input "**********" at bounding box center [990, 507] width 141 height 38
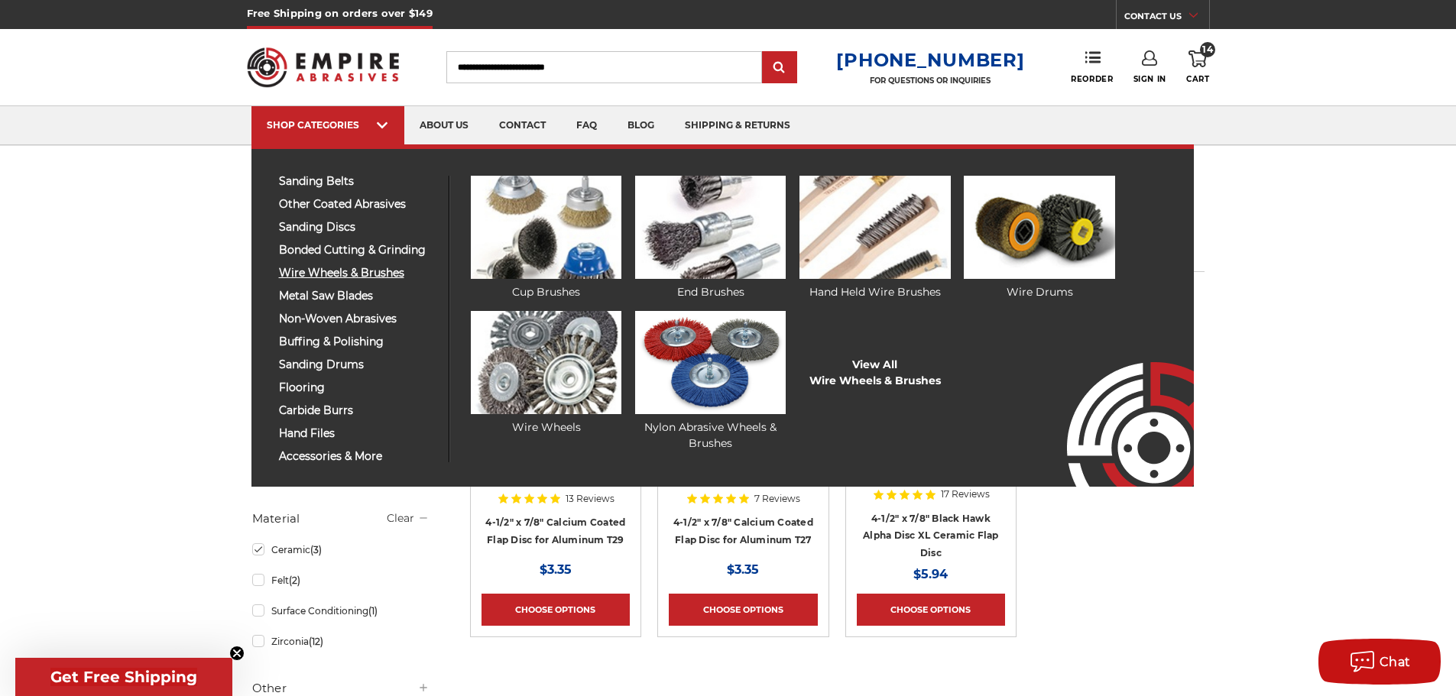
click at [366, 268] on span "wire wheels & brushes" at bounding box center [358, 273] width 158 height 11
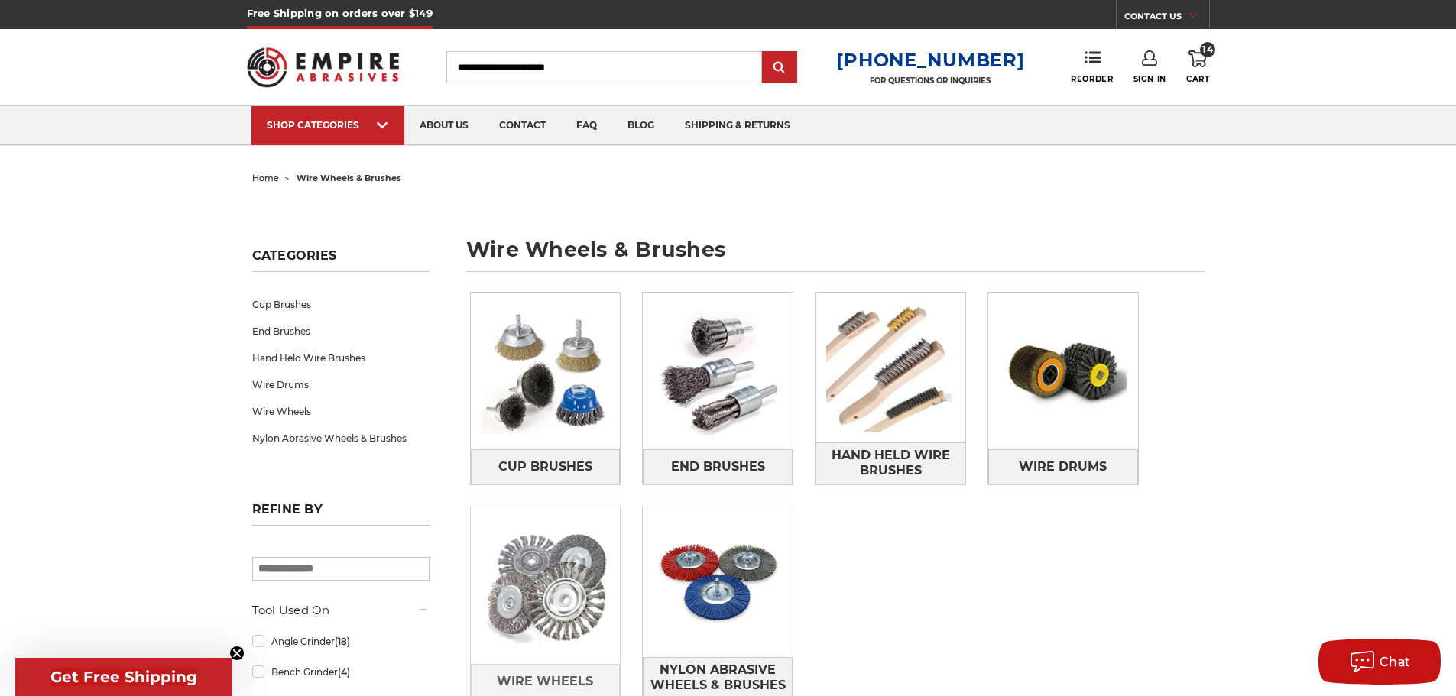
click at [557, 608] on img at bounding box center [546, 586] width 150 height 150
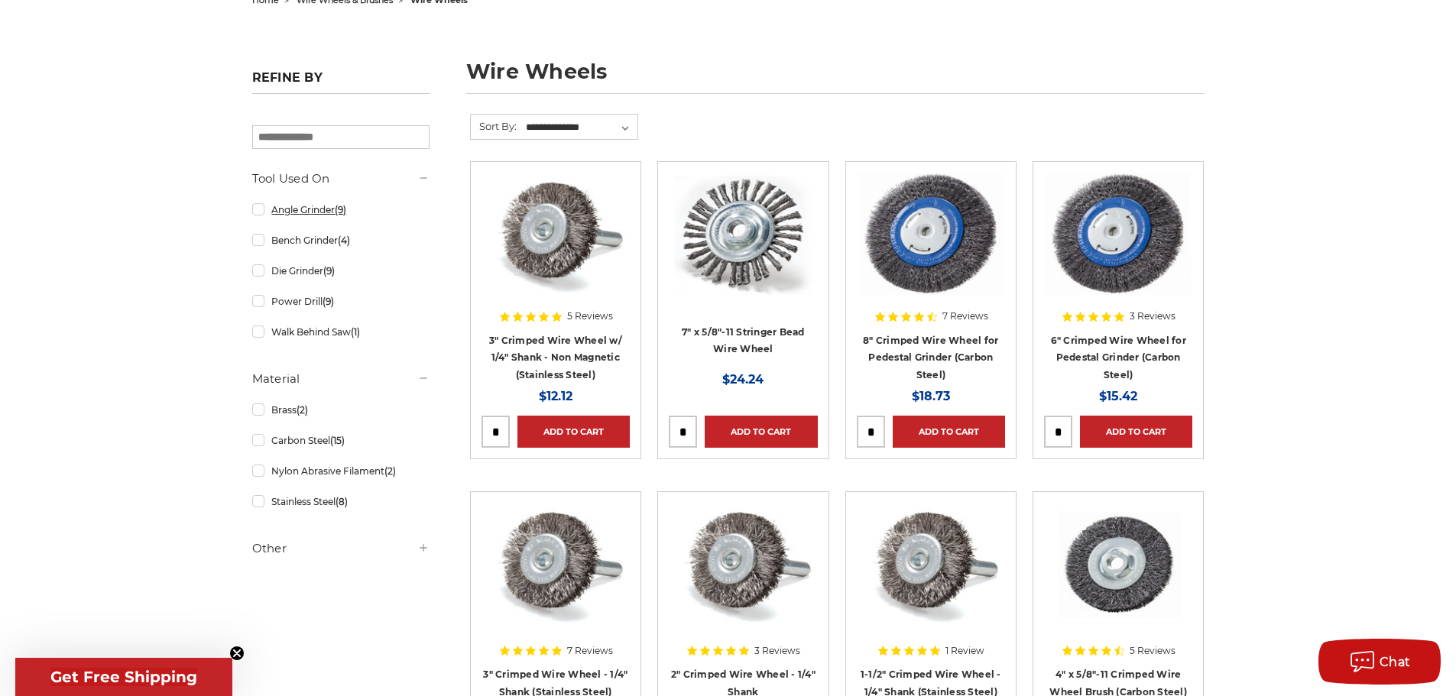
click at [262, 214] on link "Angle Grinder (9)" at bounding box center [340, 209] width 177 height 27
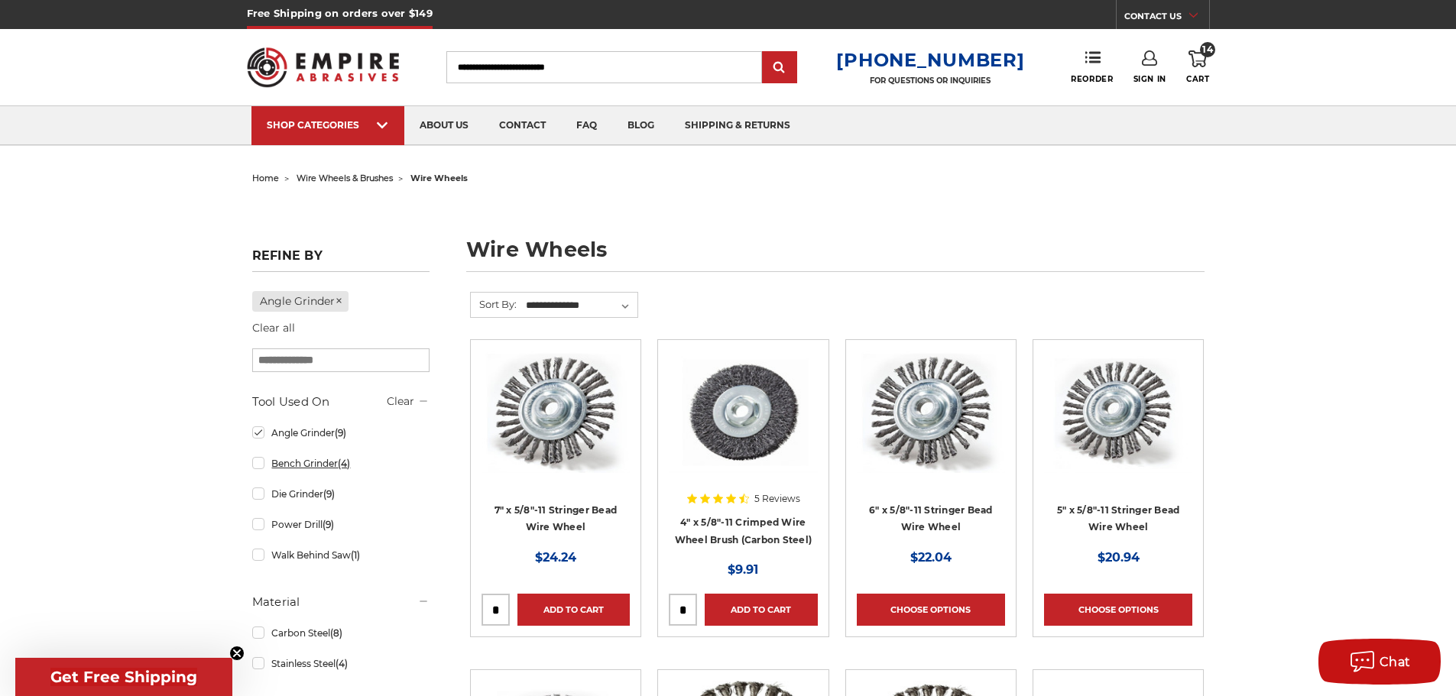
click at [261, 464] on link "Bench Grinder (4)" at bounding box center [340, 463] width 177 height 27
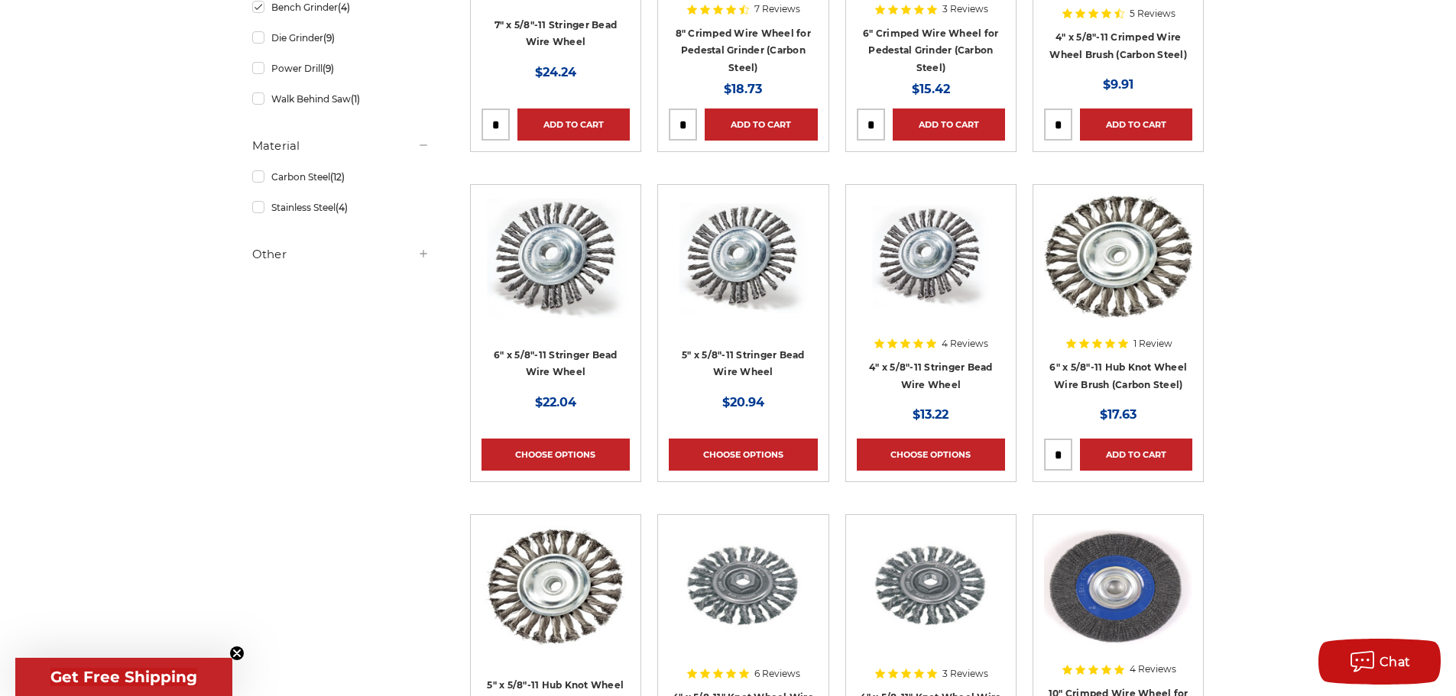
scroll to position [535, 0]
